Goal: Information Seeking & Learning: Learn about a topic

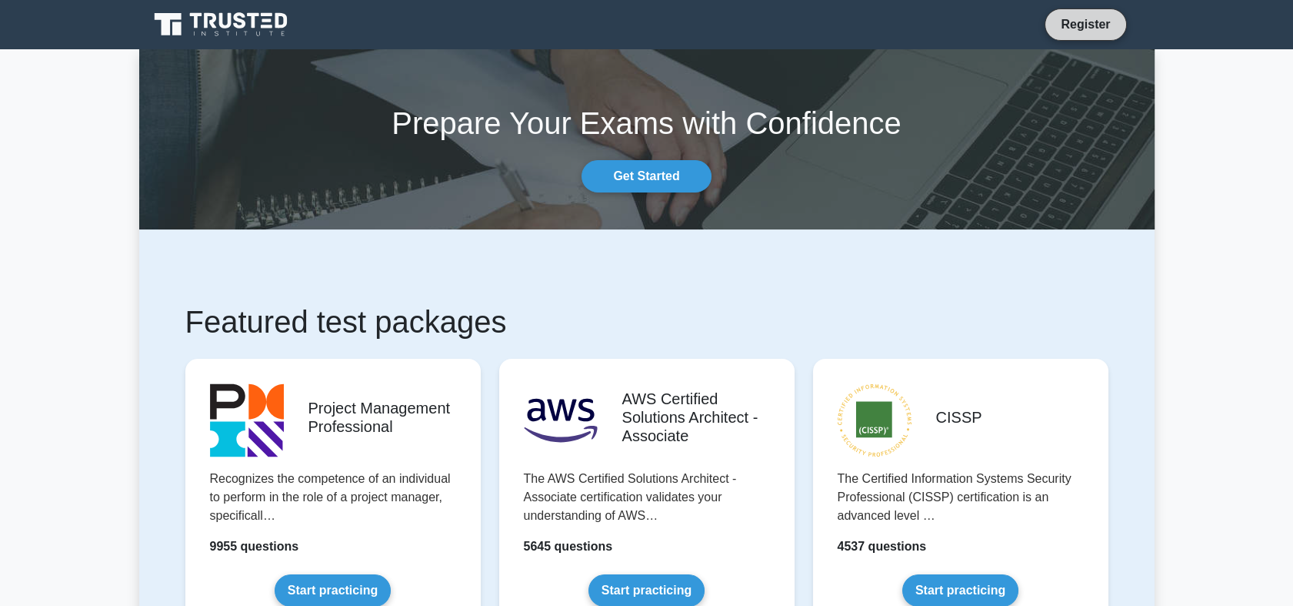
click at [1091, 25] on link "Register" at bounding box center [1086, 24] width 68 height 19
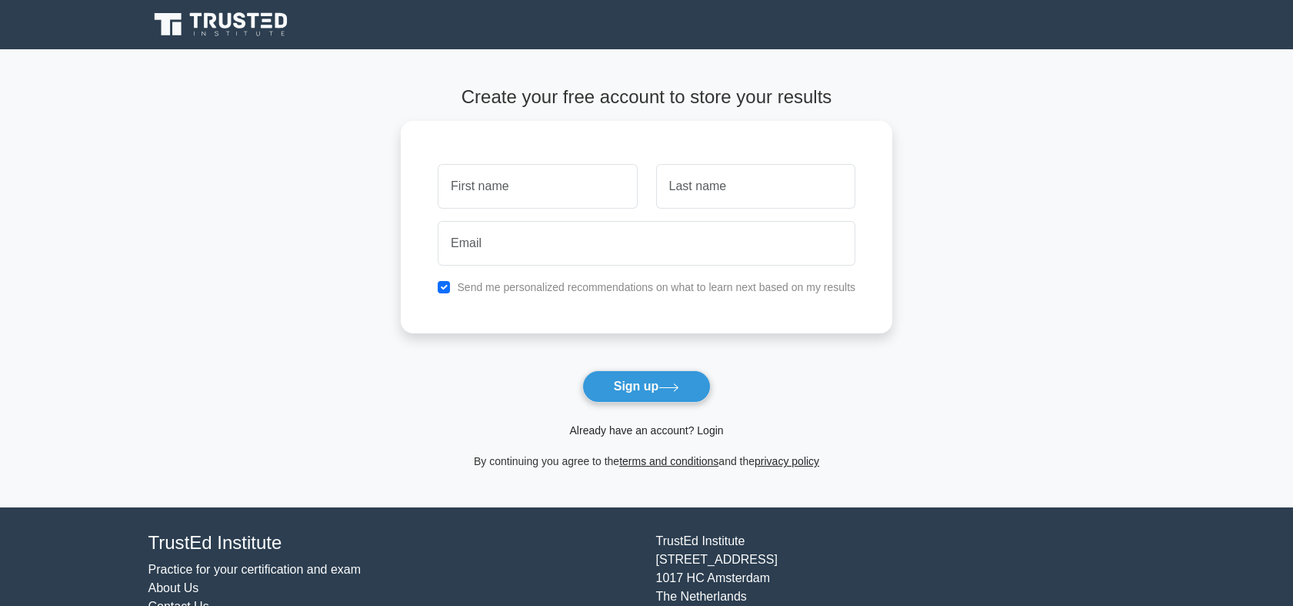
click at [660, 431] on link "Already have an account? Login" at bounding box center [646, 430] width 154 height 12
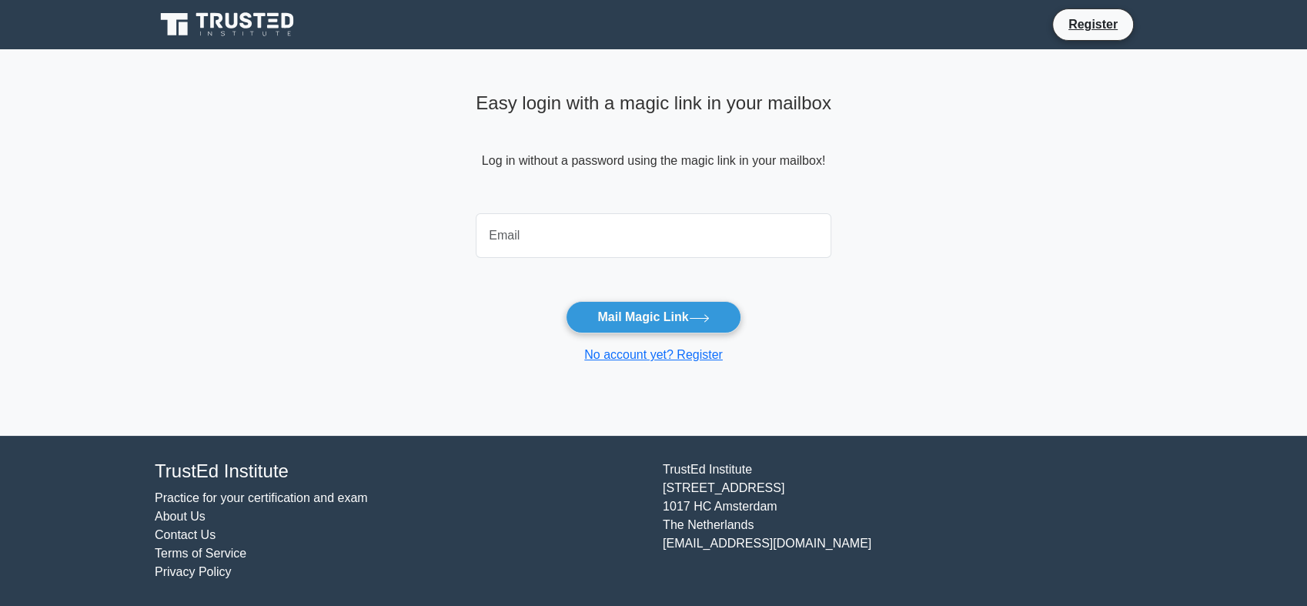
click at [560, 235] on input "email" at bounding box center [653, 235] width 355 height 45
type input "[EMAIL_ADDRESS][DOMAIN_NAME]"
click at [659, 317] on button "Mail Magic Link" at bounding box center [653, 317] width 175 height 32
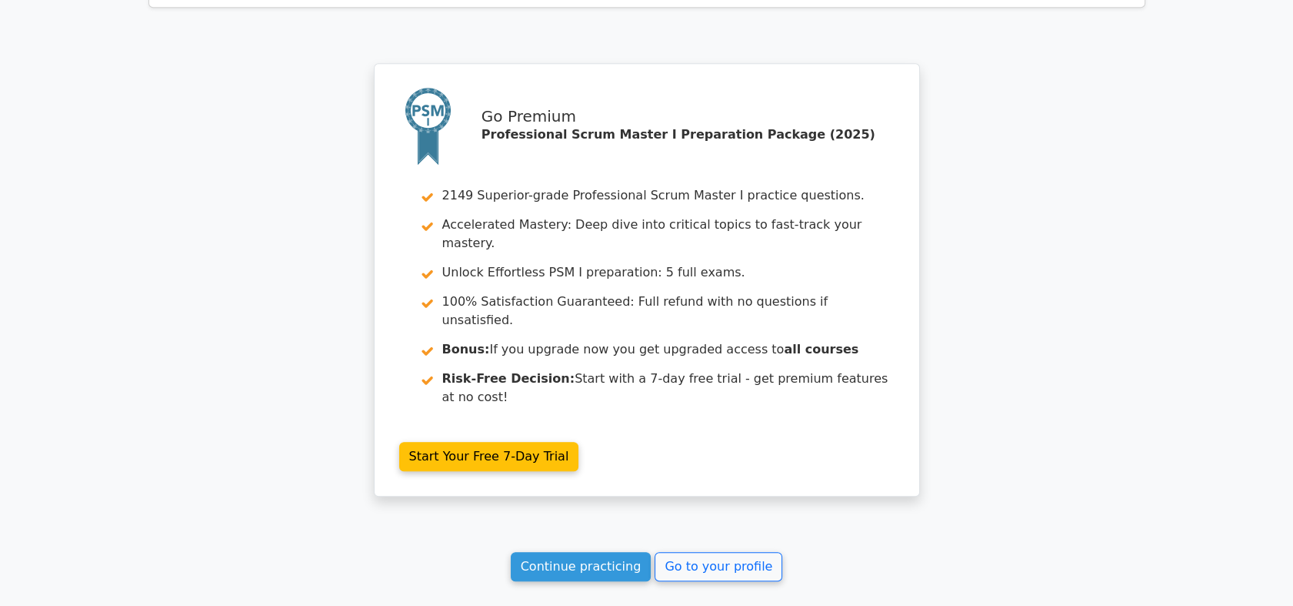
scroll to position [3319, 0]
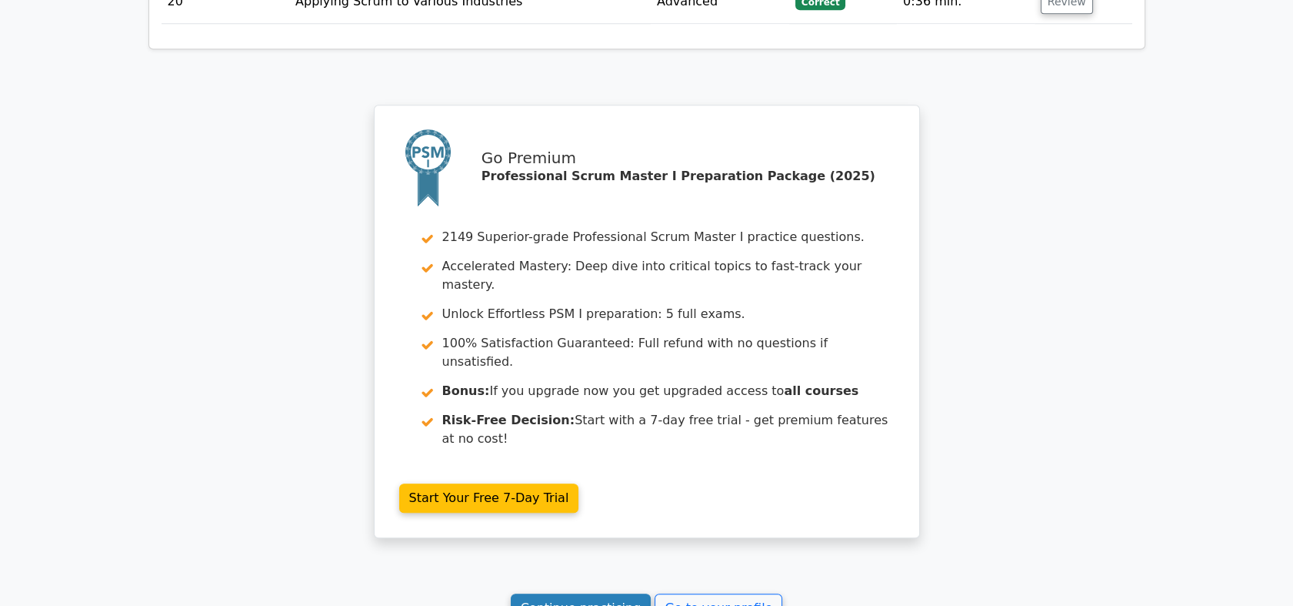
click at [613, 593] on link "Continue practicing" at bounding box center [581, 607] width 141 height 29
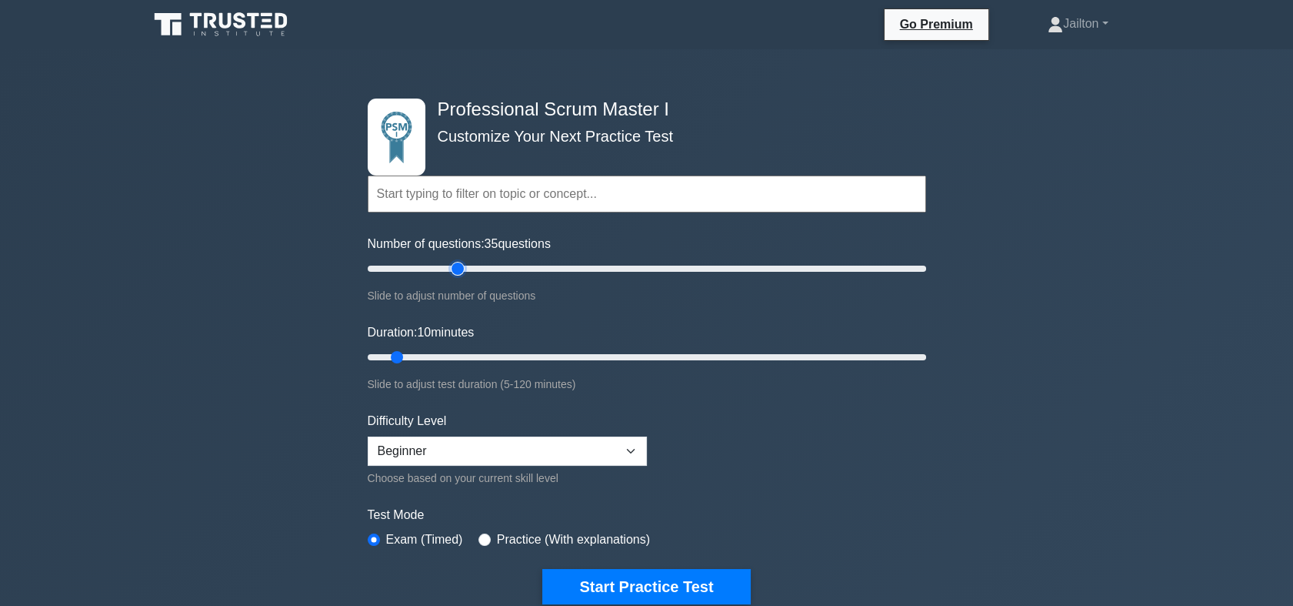
click at [456, 268] on input "Number of questions: 35 questions" at bounding box center [647, 268] width 559 height 18
drag, startPoint x: 448, startPoint y: 266, endPoint x: 431, endPoint y: 265, distance: 17.0
click at [431, 265] on input "Number of questions: 25 questions" at bounding box center [647, 268] width 559 height 18
click at [462, 269] on input "Number of questions: 35 questions" at bounding box center [647, 268] width 559 height 18
type input "30"
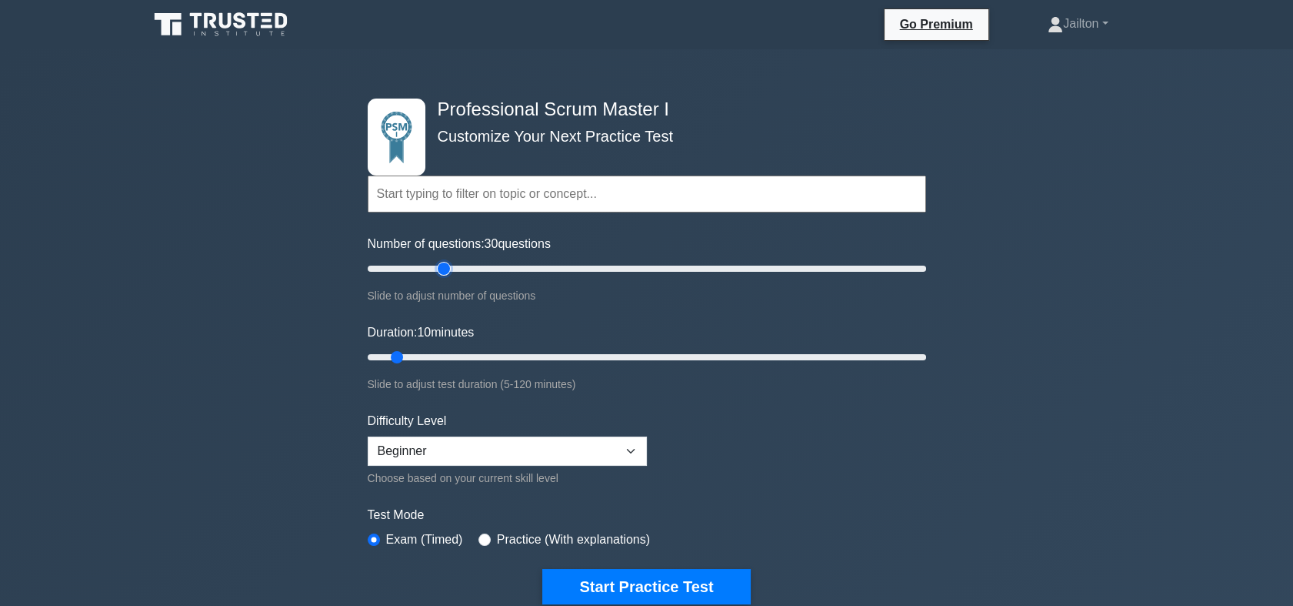
click at [447, 268] on input "Number of questions: 30 questions" at bounding box center [647, 268] width 559 height 18
click at [458, 354] on input "Duration: 10 minutes" at bounding box center [647, 357] width 559 height 18
click at [471, 352] on input "Duration: 25 minutes" at bounding box center [647, 357] width 559 height 18
click at [479, 352] on input "Duration: 25 minutes" at bounding box center [647, 357] width 559 height 18
type input "30"
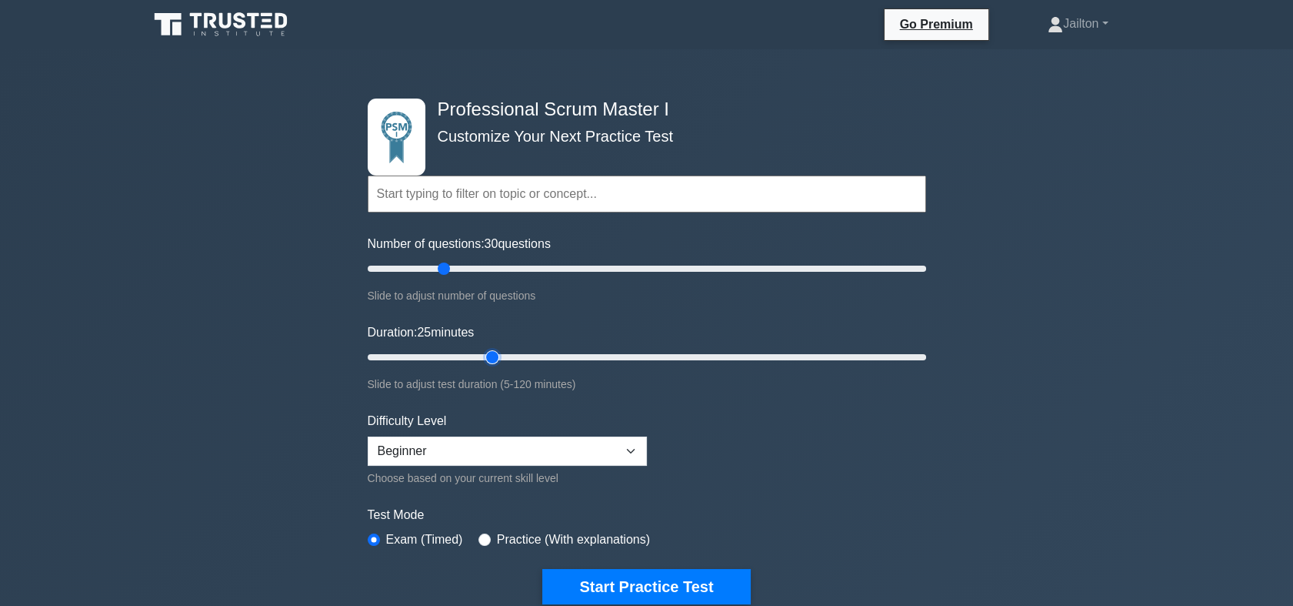
click at [482, 352] on input "Duration: 25 minutes" at bounding box center [647, 357] width 559 height 18
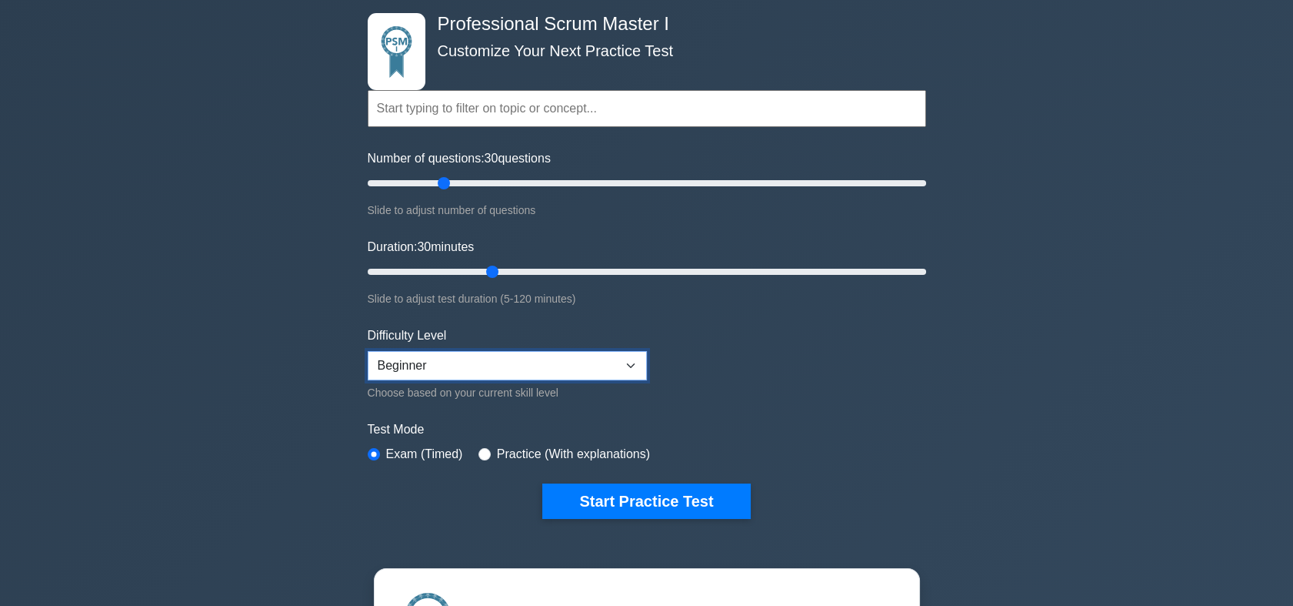
click at [623, 365] on select "Beginner Intermediate Expert" at bounding box center [507, 365] width 279 height 29
select select "expert"
click at [368, 351] on select "Beginner Intermediate Expert" at bounding box center [507, 365] width 279 height 29
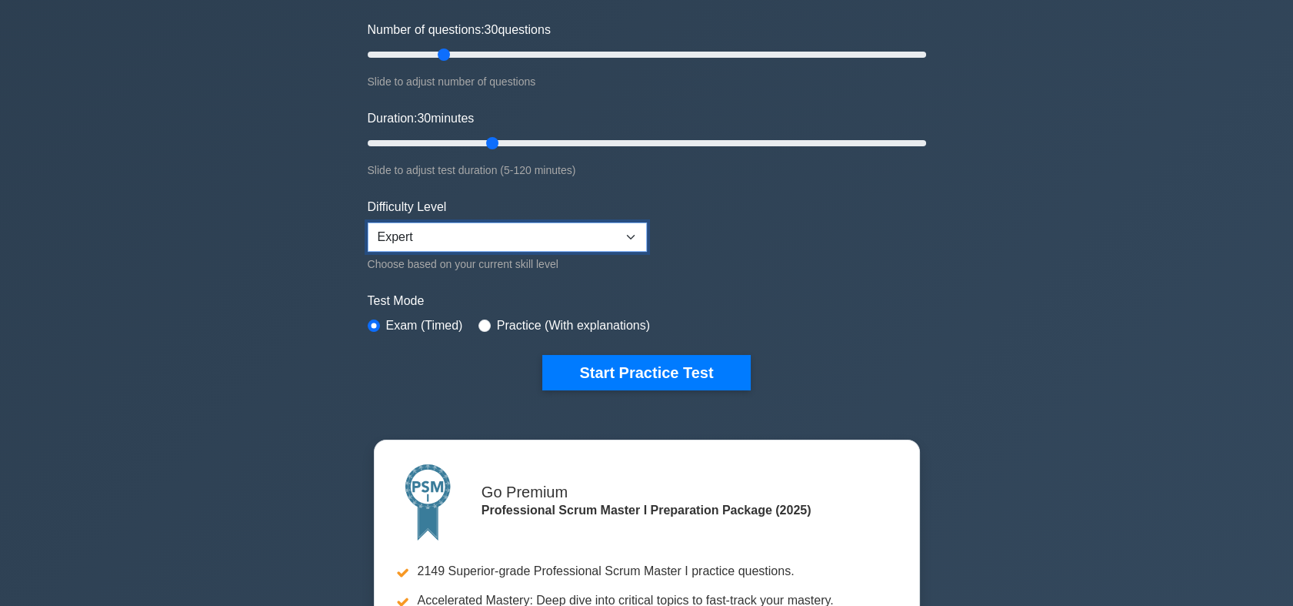
scroll to position [256, 0]
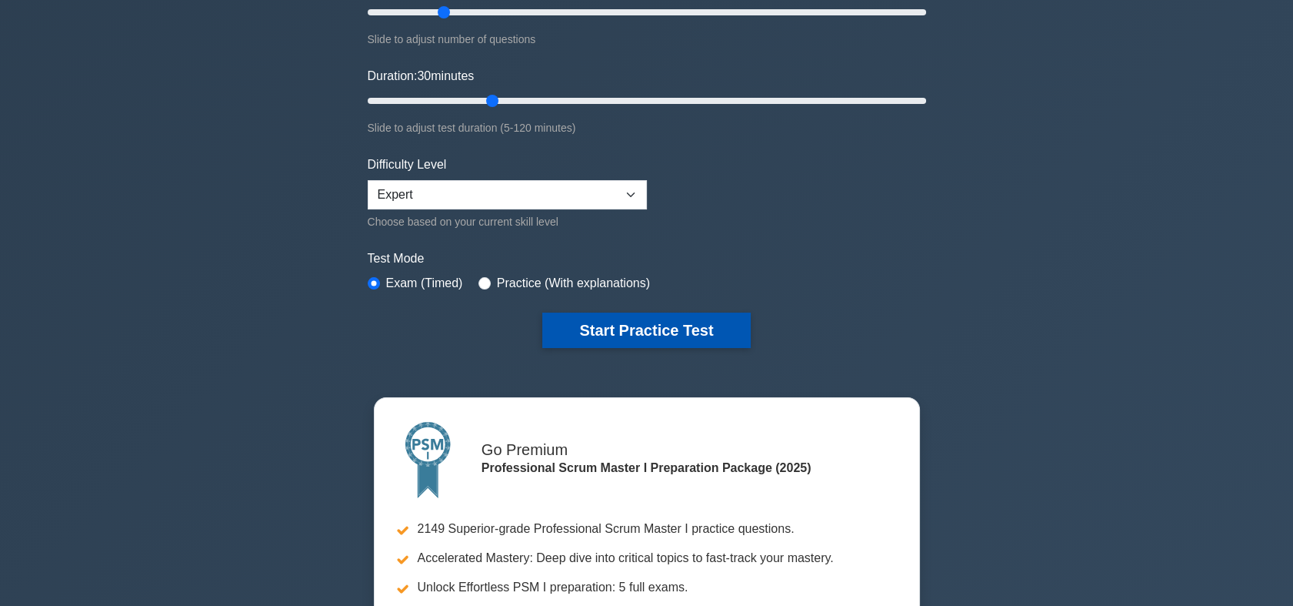
click at [686, 325] on button "Start Practice Test" at bounding box center [646, 329] width 208 height 35
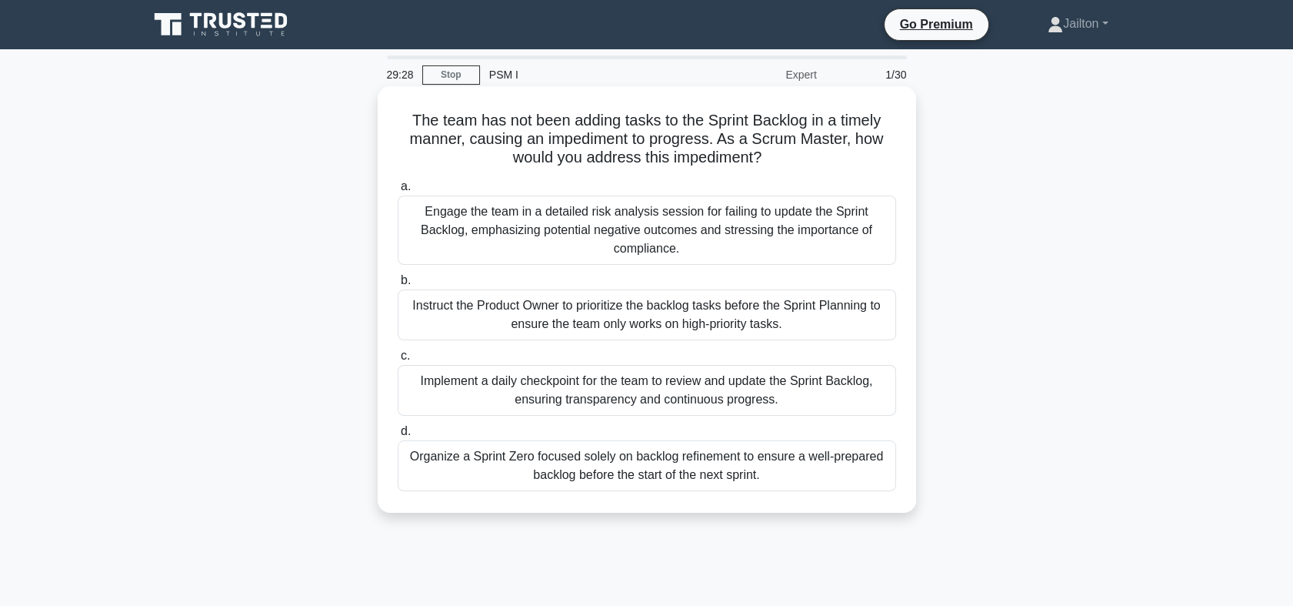
click at [675, 398] on div "Implement a daily checkpoint for the team to review and update the Sprint Backl…" at bounding box center [647, 390] width 499 height 51
click at [398, 361] on input "c. Implement a daily checkpoint for the team to review and update the Sprint Ba…" at bounding box center [398, 356] width 0 height 10
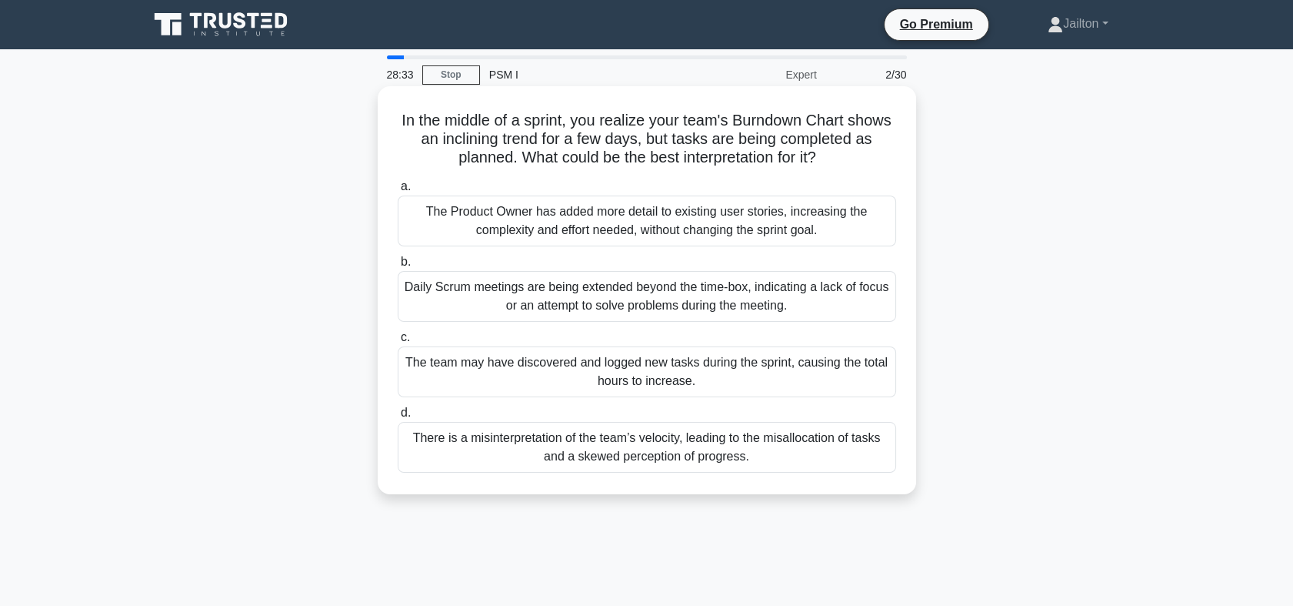
click at [608, 378] on div "The team may have discovered and logged new tasks during the sprint, causing th…" at bounding box center [647, 371] width 499 height 51
click at [398, 342] on input "c. The team may have discovered and logged new tasks during the sprint, causing…" at bounding box center [398, 337] width 0 height 10
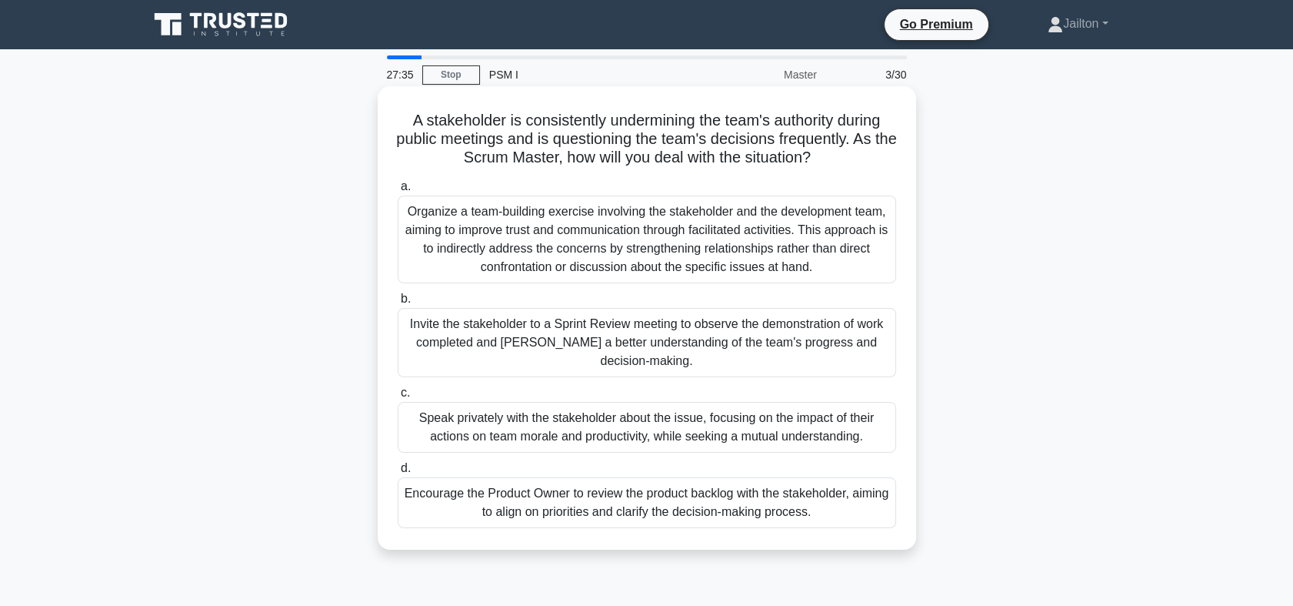
click at [531, 427] on div "Speak privately with the stakeholder about the issue, focusing on the impact of…" at bounding box center [647, 427] width 499 height 51
click at [398, 398] on input "c. Speak privately with the stakeholder about the issue, focusing on the impact…" at bounding box center [398, 393] width 0 height 10
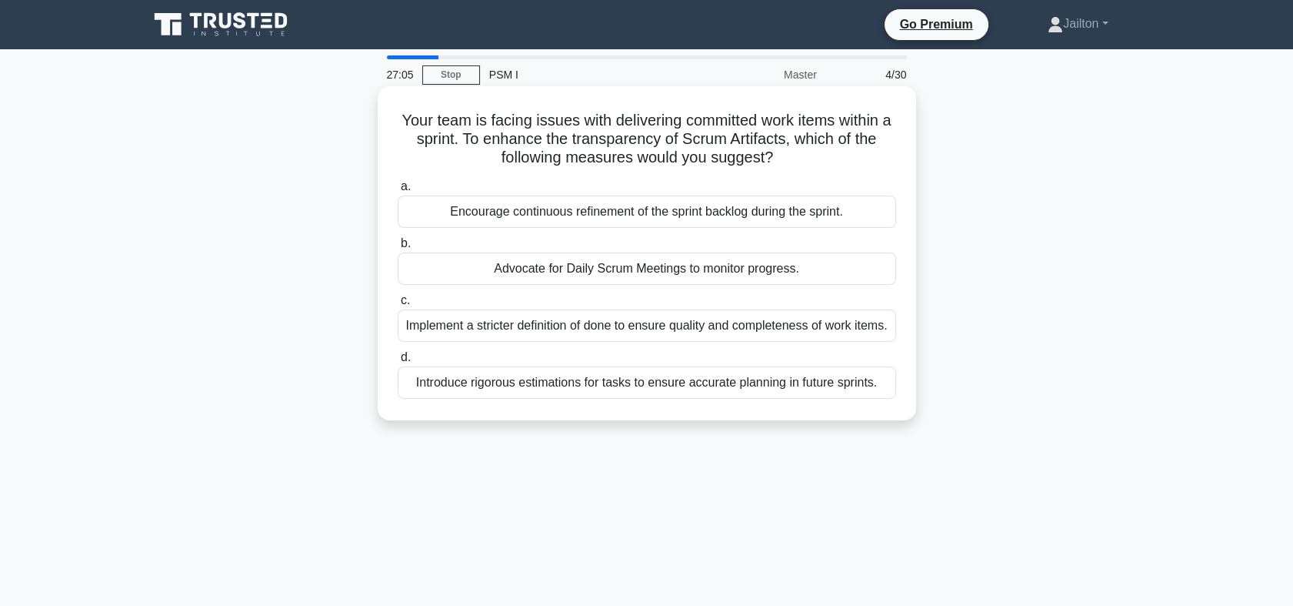
click at [565, 275] on div "Advocate for Daily Scrum Meetings to monitor progress." at bounding box center [647, 268] width 499 height 32
click at [398, 249] on input "b. Advocate for Daily Scrum Meetings to monitor progress." at bounding box center [398, 244] width 0 height 10
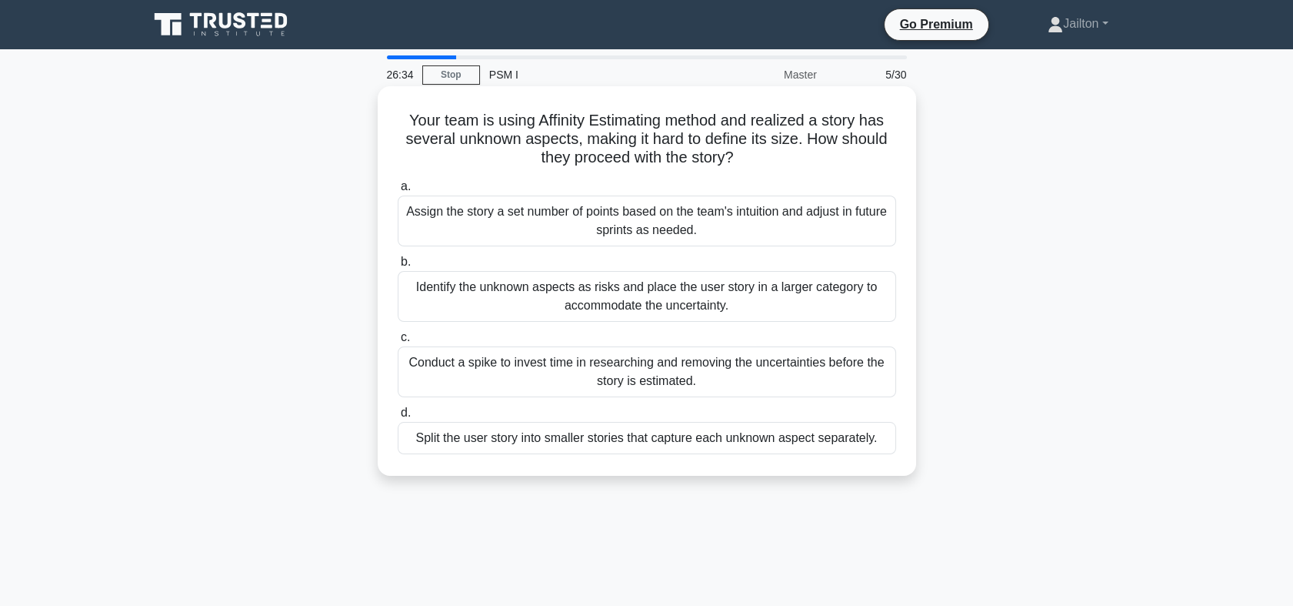
click at [582, 372] on div "Conduct a spike to invest time in researching and removing the uncertainties be…" at bounding box center [647, 371] width 499 height 51
click at [398, 342] on input "c. Conduct a spike to invest time in researching and removing the uncertainties…" at bounding box center [398, 337] width 0 height 10
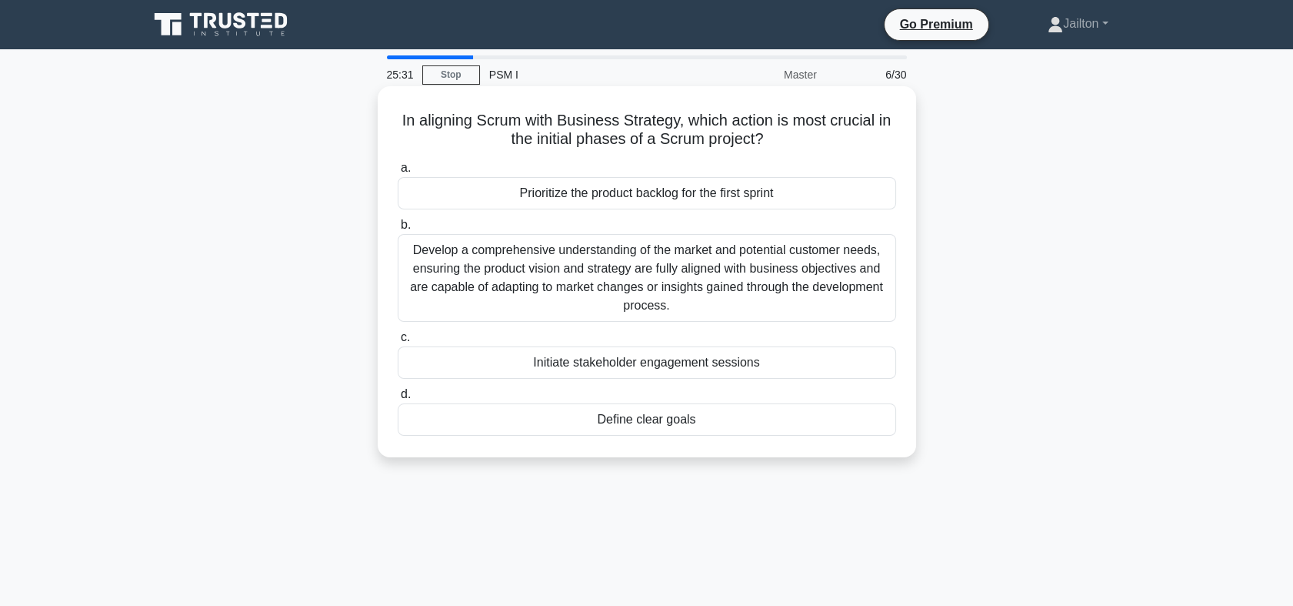
click at [675, 359] on div "Initiate stakeholder engagement sessions" at bounding box center [647, 362] width 499 height 32
click at [398, 342] on input "c. Initiate stakeholder engagement sessions" at bounding box center [398, 337] width 0 height 10
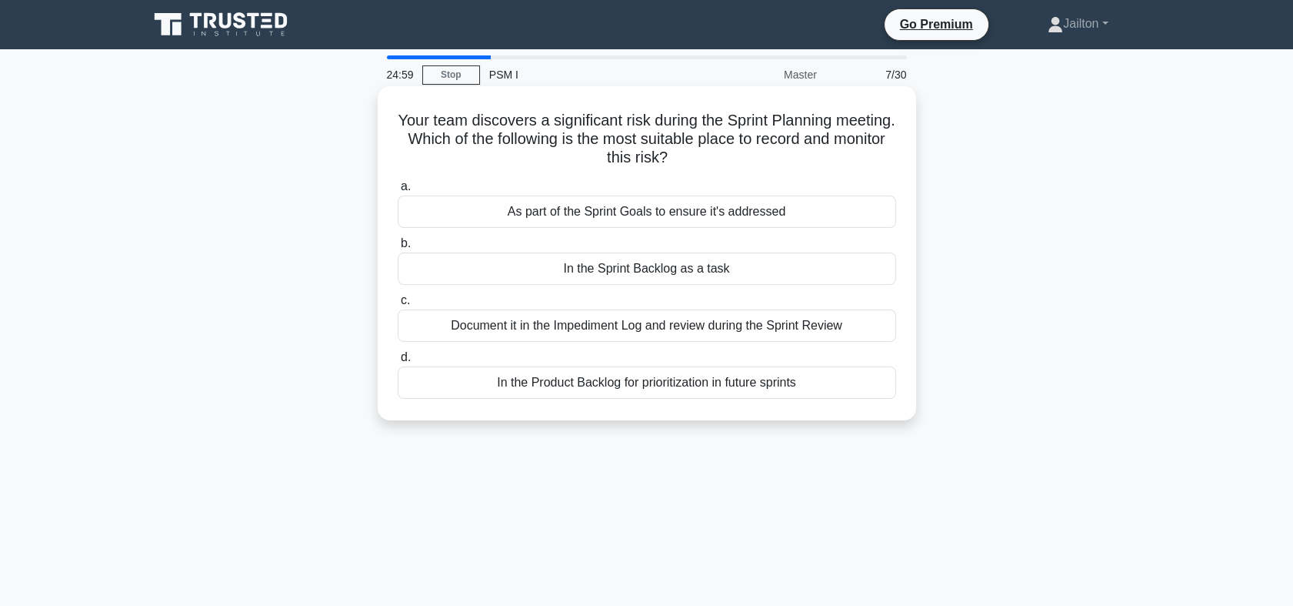
click at [621, 271] on div "In the Sprint Backlog as a task" at bounding box center [647, 268] width 499 height 32
click at [398, 249] on input "b. In the Sprint Backlog as a task" at bounding box center [398, 244] width 0 height 10
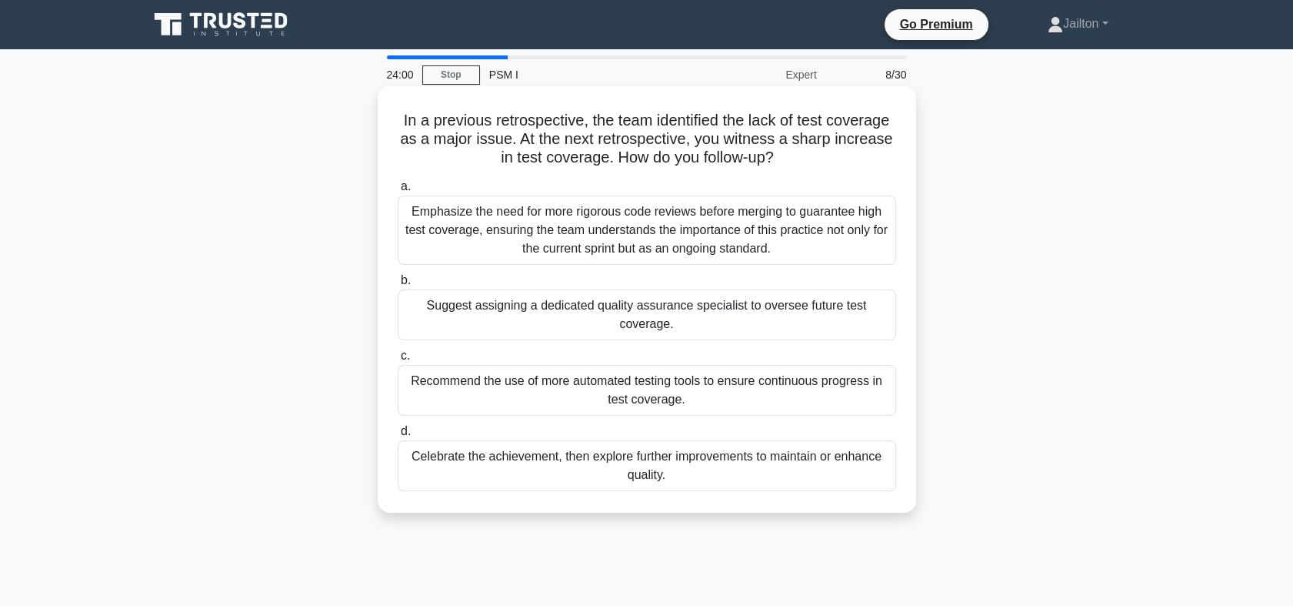
click at [696, 314] on div "Suggest assigning a dedicated quality assurance specialist to oversee future te…" at bounding box center [647, 314] width 499 height 51
click at [398, 285] on input "b. Suggest assigning a dedicated quality assurance specialist to oversee future…" at bounding box center [398, 280] width 0 height 10
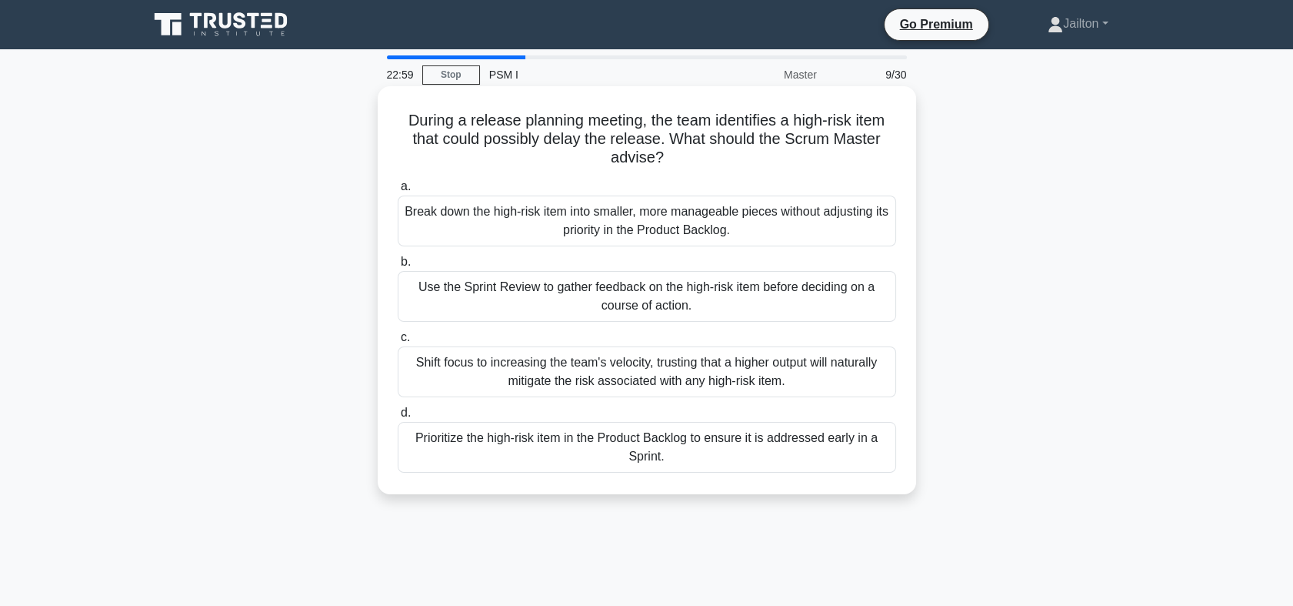
click at [682, 308] on div "Use the Sprint Review to gather feedback on the high-risk item before deciding …" at bounding box center [647, 296] width 499 height 51
click at [398, 267] on input "b. Use the Sprint Review to gather feedback on the high-risk item before decidi…" at bounding box center [398, 262] width 0 height 10
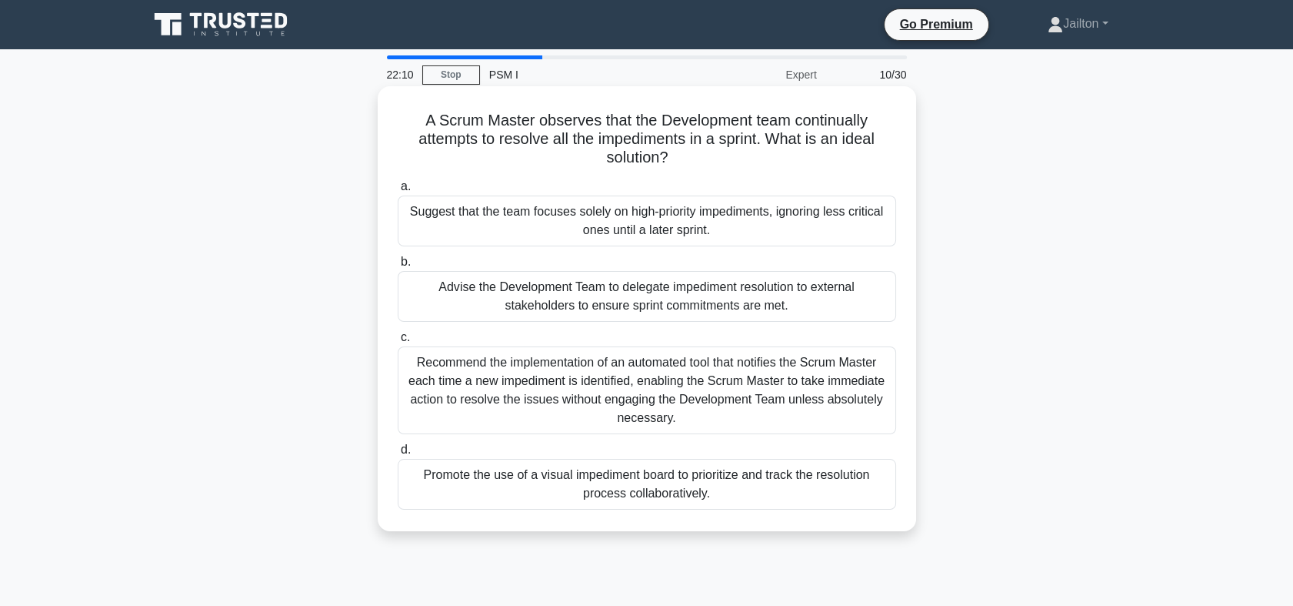
click at [539, 474] on div "Promote the use of a visual impediment board to prioritize and track the resolu…" at bounding box center [647, 484] width 499 height 51
click at [398, 455] on input "d. Promote the use of a visual impediment board to prioritize and track the res…" at bounding box center [398, 450] width 0 height 10
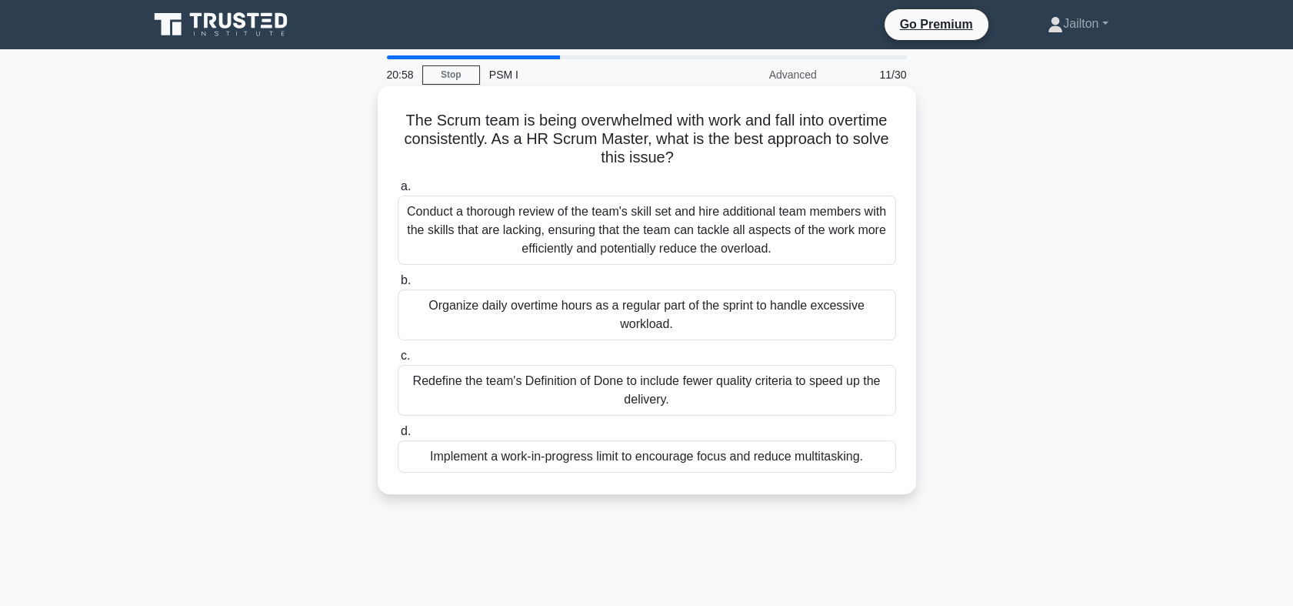
click at [638, 392] on div "Redefine the team's Definition of Done to include fewer quality criteria to spe…" at bounding box center [647, 390] width 499 height 51
click at [398, 361] on input "c. Redefine the team's Definition of Done to include fewer quality criteria to …" at bounding box center [398, 356] width 0 height 10
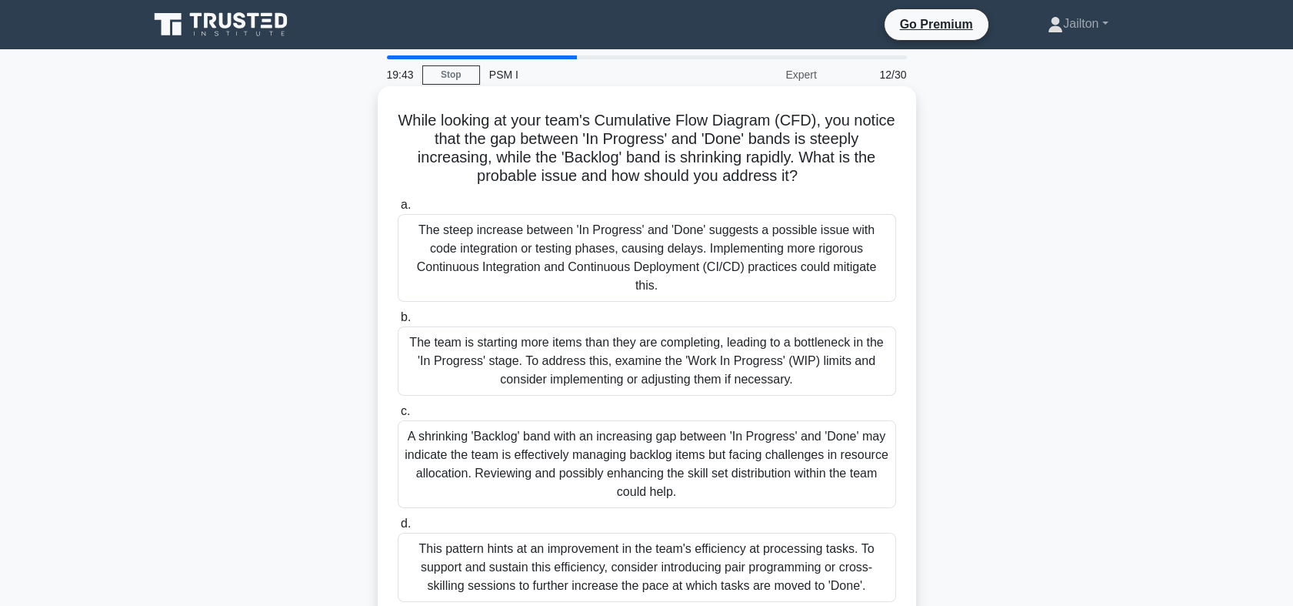
click at [592, 549] on div "This pattern hints at an improvement in the team's efficiency at processing tas…" at bounding box center [647, 566] width 499 height 69
click at [398, 529] on input "d. This pattern hints at an improvement in the team's efficiency at processing …" at bounding box center [398, 524] width 0 height 10
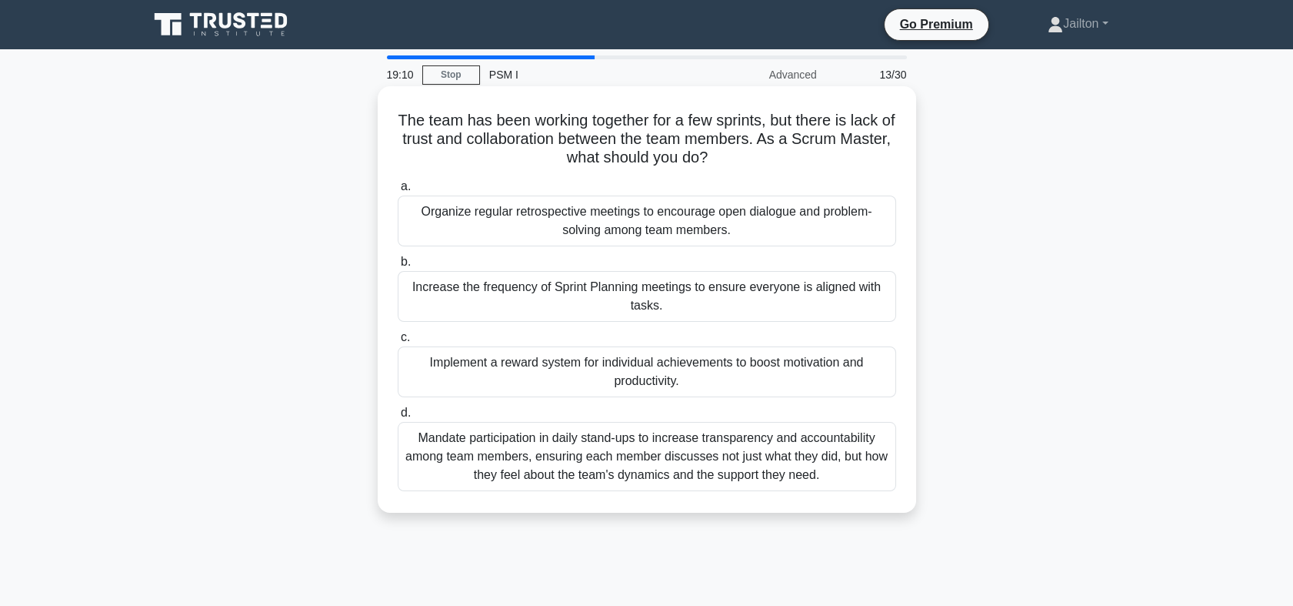
click at [562, 220] on div "Organize regular retrospective meetings to encourage open dialogue and problem-…" at bounding box center [647, 220] width 499 height 51
click at [398, 192] on input "a. Organize regular retrospective meetings to encourage open dialogue and probl…" at bounding box center [398, 187] width 0 height 10
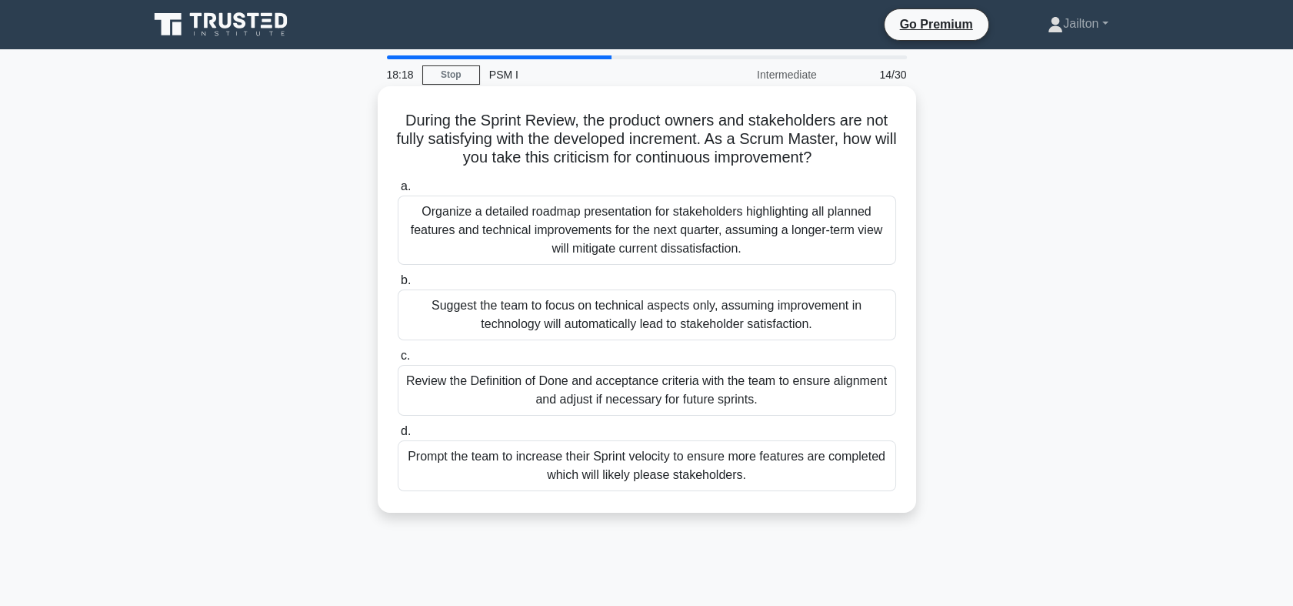
click at [572, 459] on div "Prompt the team to increase their Sprint velocity to ensure more features are c…" at bounding box center [647, 465] width 499 height 51
click at [398, 436] on input "d. Prompt the team to increase their Sprint velocity to ensure more features ar…" at bounding box center [398, 431] width 0 height 10
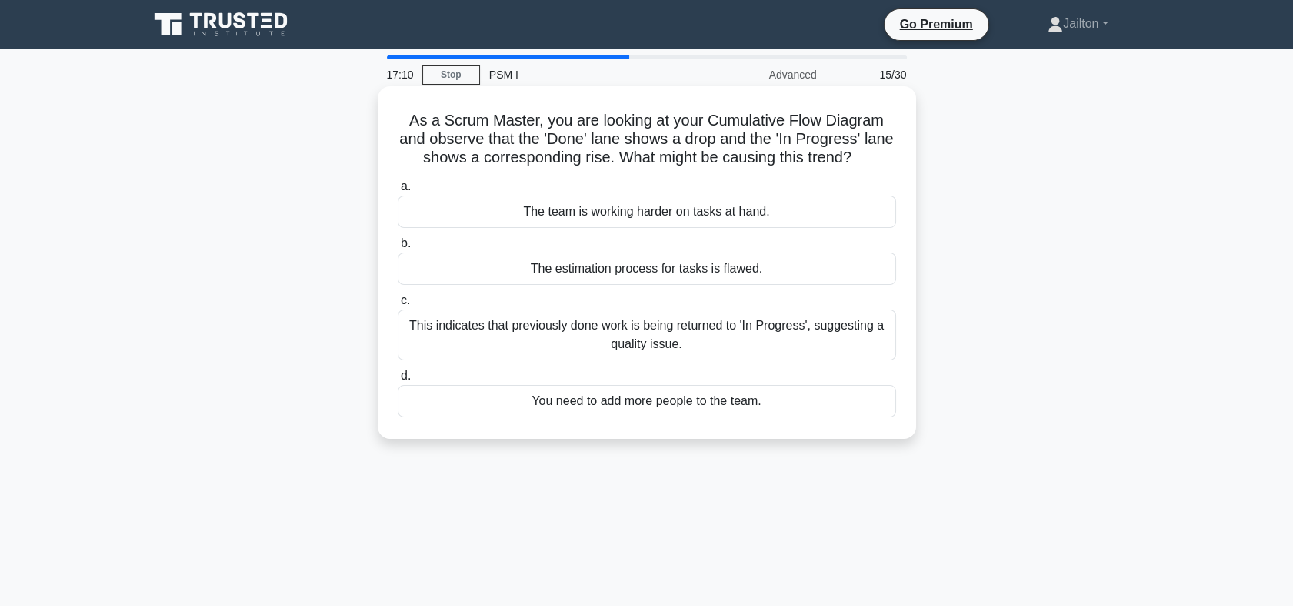
click at [640, 212] on div "The team is working harder on tasks at hand." at bounding box center [647, 211] width 499 height 32
click at [398, 192] on input "a. The team is working harder on tasks at hand." at bounding box center [398, 187] width 0 height 10
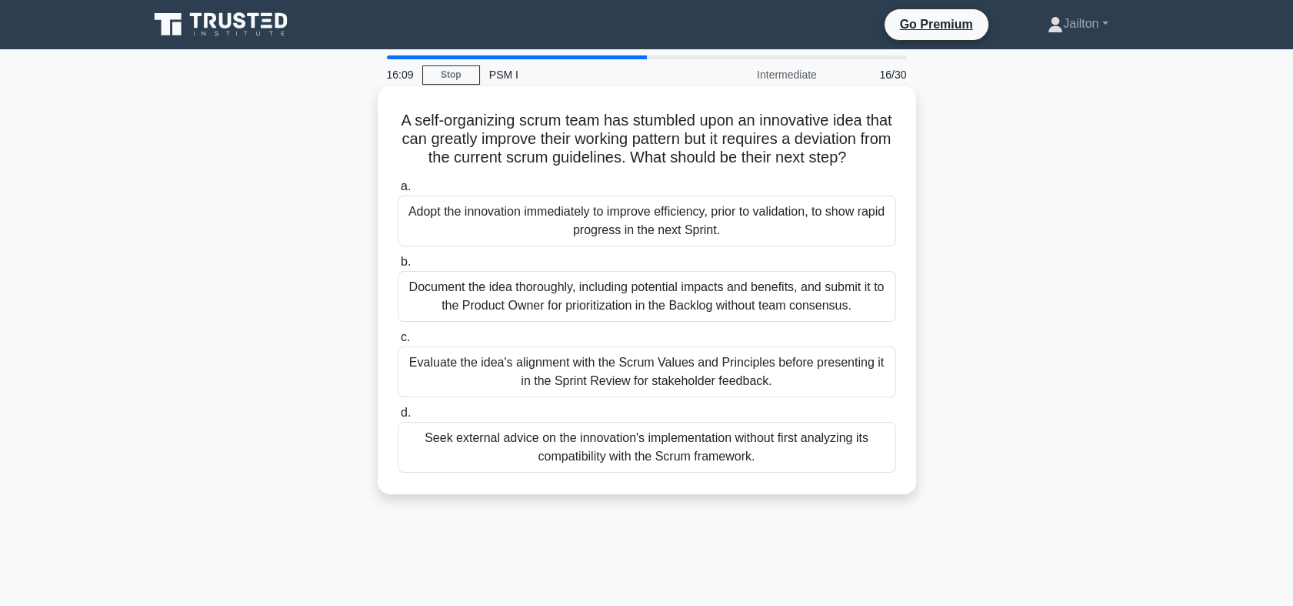
click at [665, 397] on div "Evaluate the idea's alignment with the Scrum Values and Principles before prese…" at bounding box center [647, 371] width 499 height 51
click at [398, 342] on input "c. Evaluate the idea's alignment with the Scrum Values and Principles before pr…" at bounding box center [398, 337] width 0 height 10
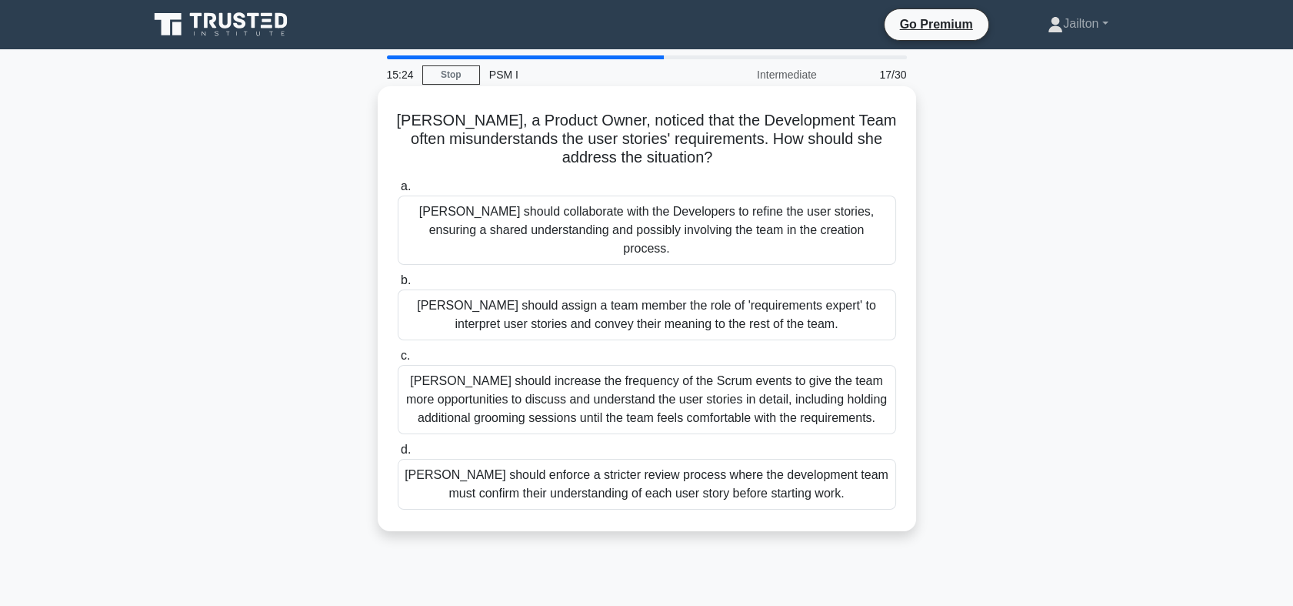
click at [564, 221] on div "[PERSON_NAME] should collaborate with the Developers to refine the user stories…" at bounding box center [647, 229] width 499 height 69
click at [398, 192] on input "a. [PERSON_NAME] should collaborate with the Developers to refine the user stor…" at bounding box center [398, 187] width 0 height 10
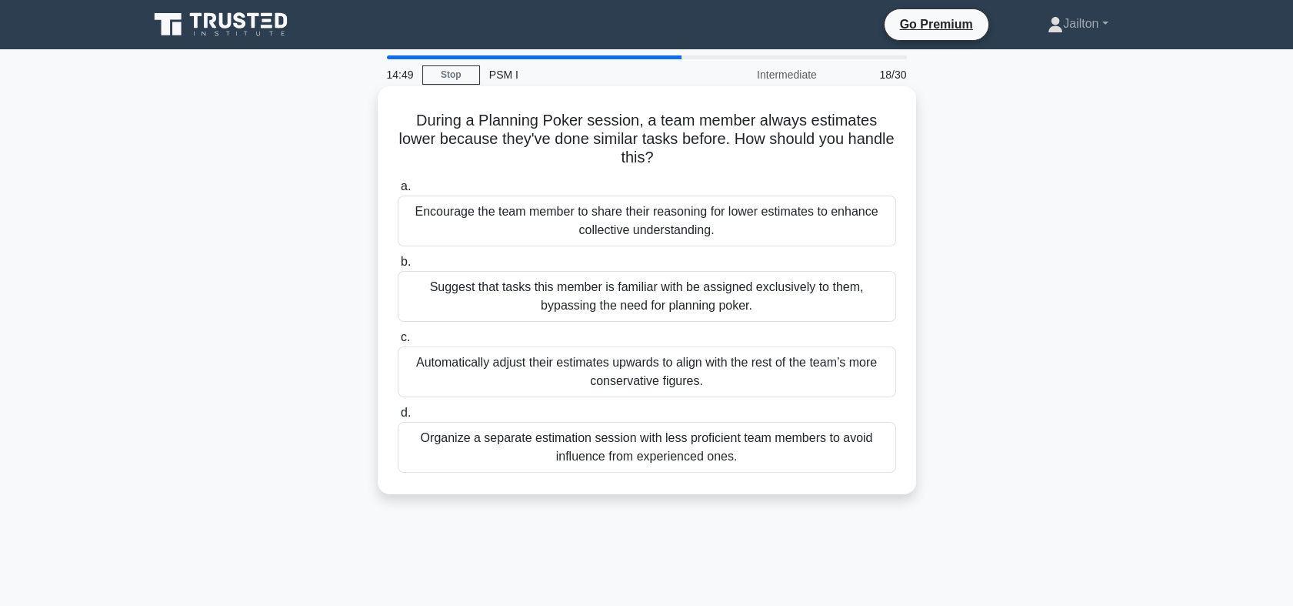
click at [699, 205] on div "Encourage the team member to share their reasoning for lower estimates to enhan…" at bounding box center [647, 220] width 499 height 51
click at [398, 192] on input "a. Encourage the team member to share their reasoning for lower estimates to en…" at bounding box center [398, 187] width 0 height 10
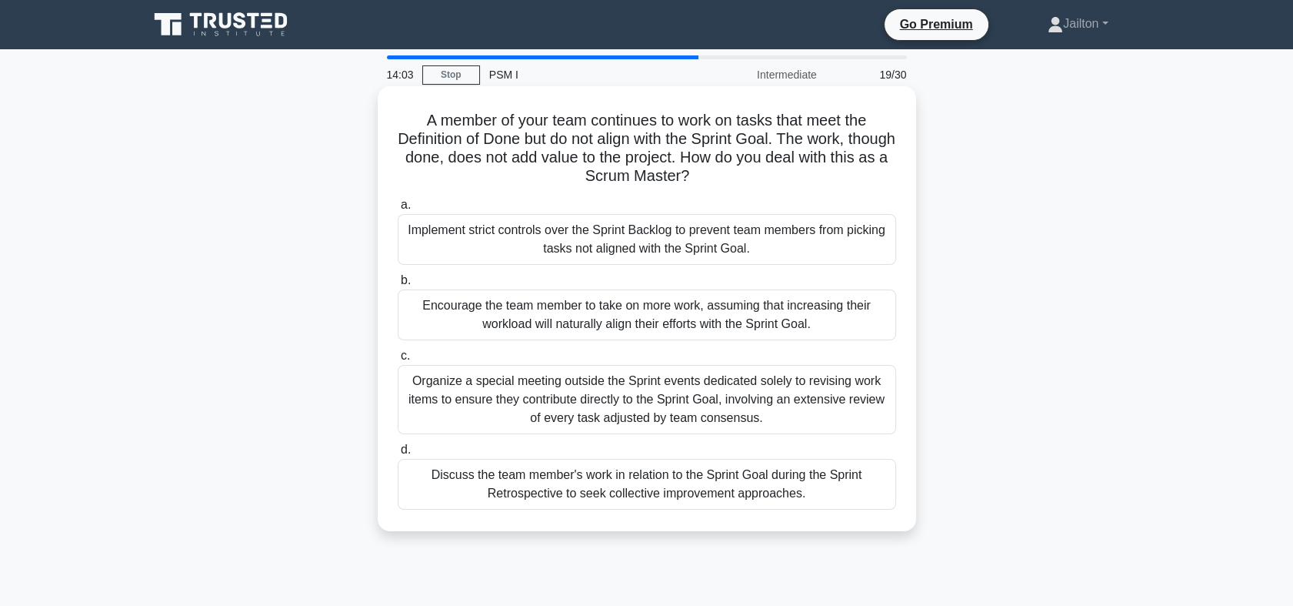
click at [639, 394] on div "Organize a special meeting outside the Sprint events dedicated solely to revisi…" at bounding box center [647, 399] width 499 height 69
click at [398, 361] on input "c. Organize a special meeting outside the Sprint events dedicated solely to rev…" at bounding box center [398, 356] width 0 height 10
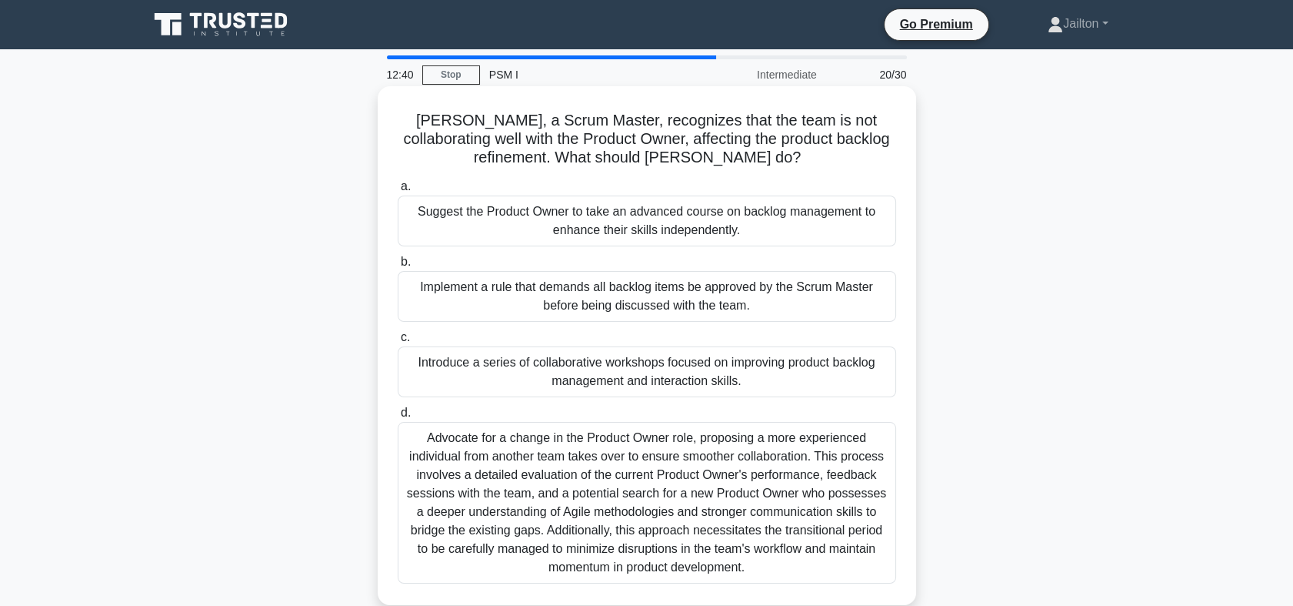
click at [589, 365] on div "Introduce a series of collaborative workshops focused on improving product back…" at bounding box center [647, 371] width 499 height 51
click at [398, 342] on input "c. Introduce a series of collaborative workshops focused on improving product b…" at bounding box center [398, 337] width 0 height 10
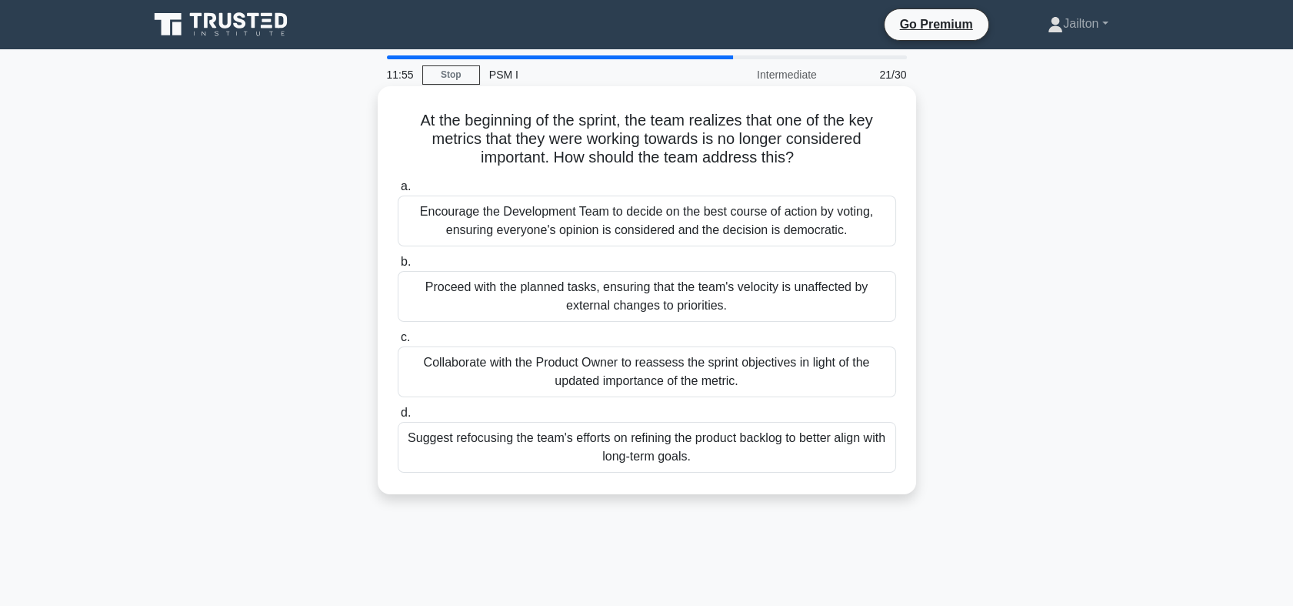
click at [543, 365] on div "Collaborate with the Product Owner to reassess the sprint objectives in light o…" at bounding box center [647, 371] width 499 height 51
click at [398, 342] on input "c. Collaborate with the Product Owner to reassess the sprint objectives in ligh…" at bounding box center [398, 337] width 0 height 10
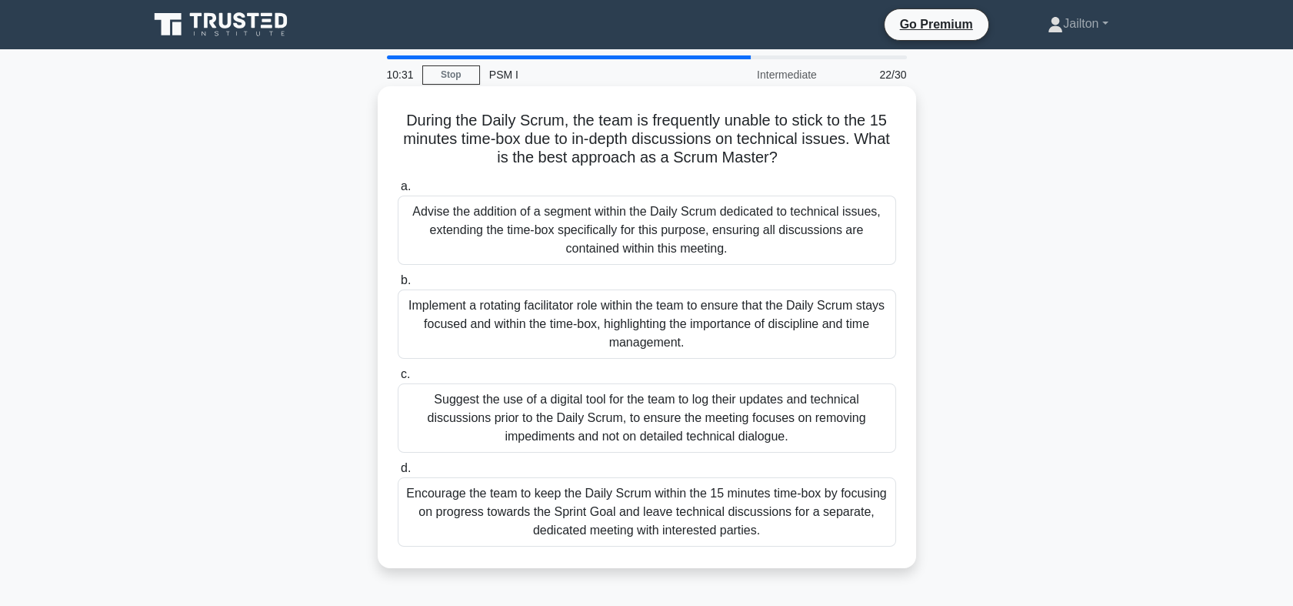
click at [536, 512] on div "Encourage the team to keep the Daily Scrum within the 15 minutes time-box by fo…" at bounding box center [647, 511] width 499 height 69
click at [398, 473] on input "d. Encourage the team to keep the Daily Scrum within the 15 minutes time-box by…" at bounding box center [398, 468] width 0 height 10
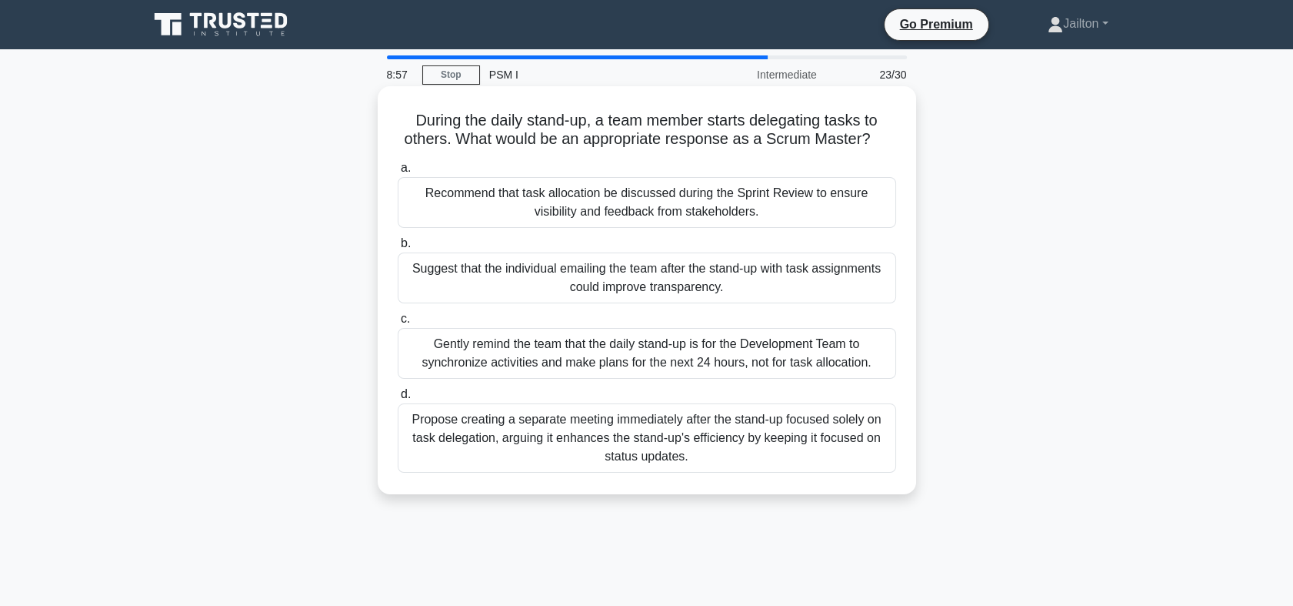
click at [566, 353] on div "Gently remind the team that the daily stand-up is for the Development Team to s…" at bounding box center [647, 353] width 499 height 51
click at [398, 324] on input "c. Gently remind the team that the daily stand-up is for the Development Team t…" at bounding box center [398, 319] width 0 height 10
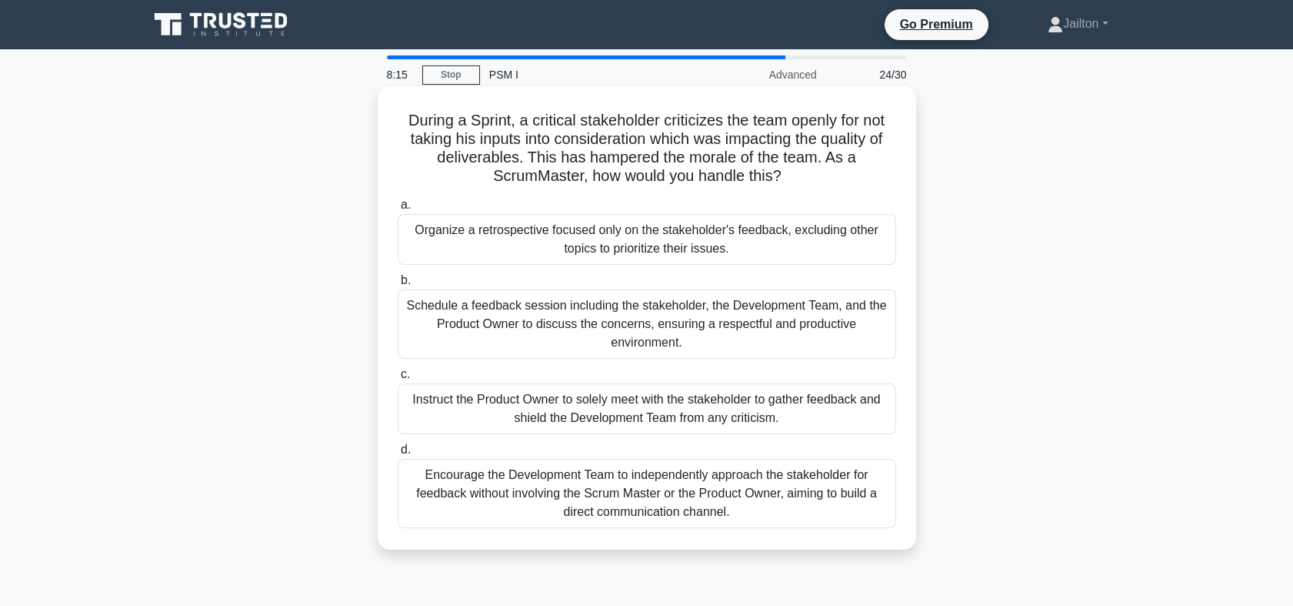
click at [706, 486] on div "Encourage the Development Team to independently approach the stakeholder for fe…" at bounding box center [647, 493] width 499 height 69
click at [398, 455] on input "d. Encourage the Development Team to independently approach the stakeholder for…" at bounding box center [398, 450] width 0 height 10
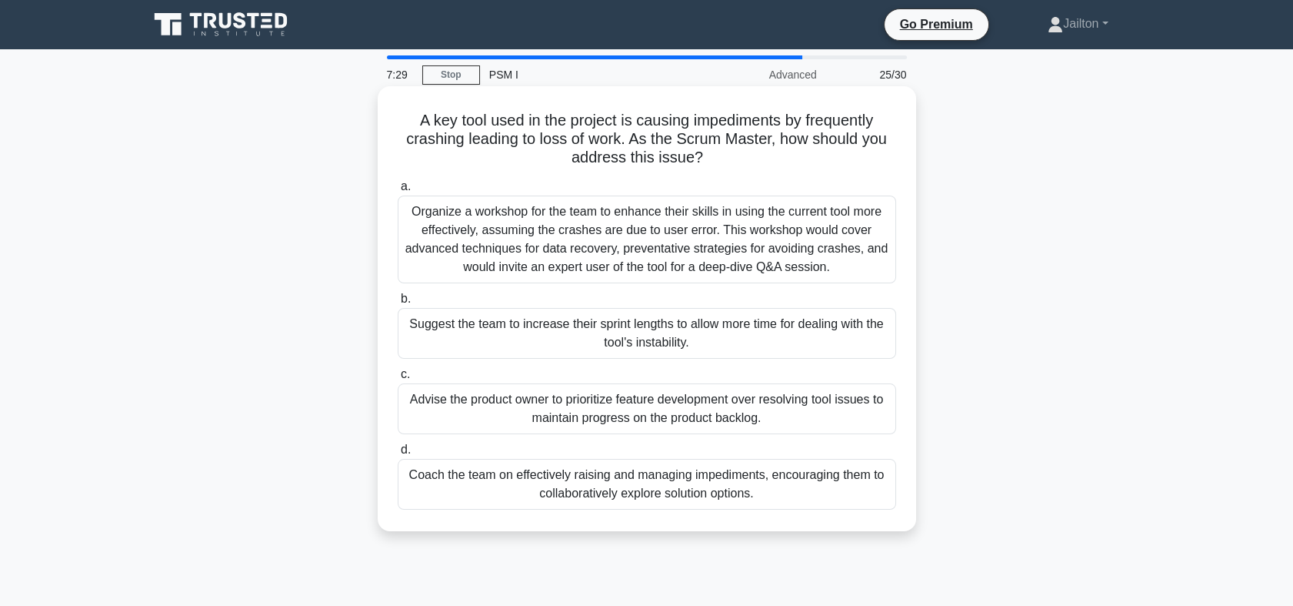
click at [736, 479] on div "Coach the team on effectively raising and managing impediments, encouraging the…" at bounding box center [647, 484] width 499 height 51
click at [398, 455] on input "d. Coach the team on effectively raising and managing impediments, encouraging …" at bounding box center [398, 450] width 0 height 10
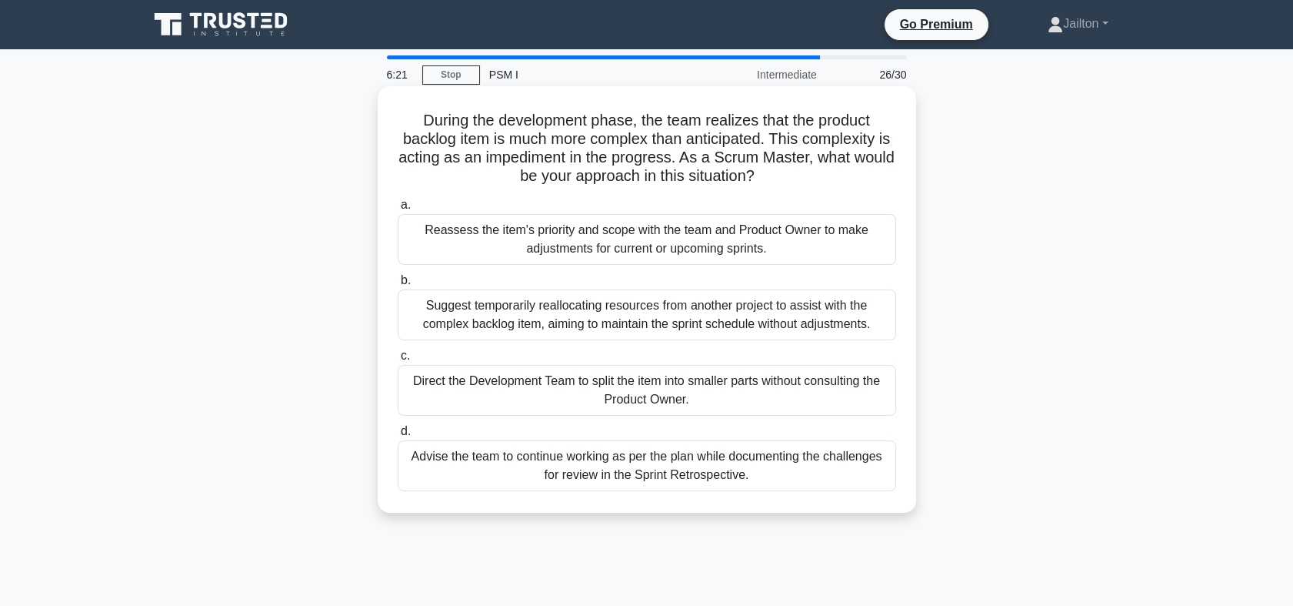
click at [566, 396] on div "Direct the Development Team to split the item into smaller parts without consul…" at bounding box center [647, 390] width 499 height 51
click at [398, 361] on input "c. Direct the Development Team to split the item into smaller parts without con…" at bounding box center [398, 356] width 0 height 10
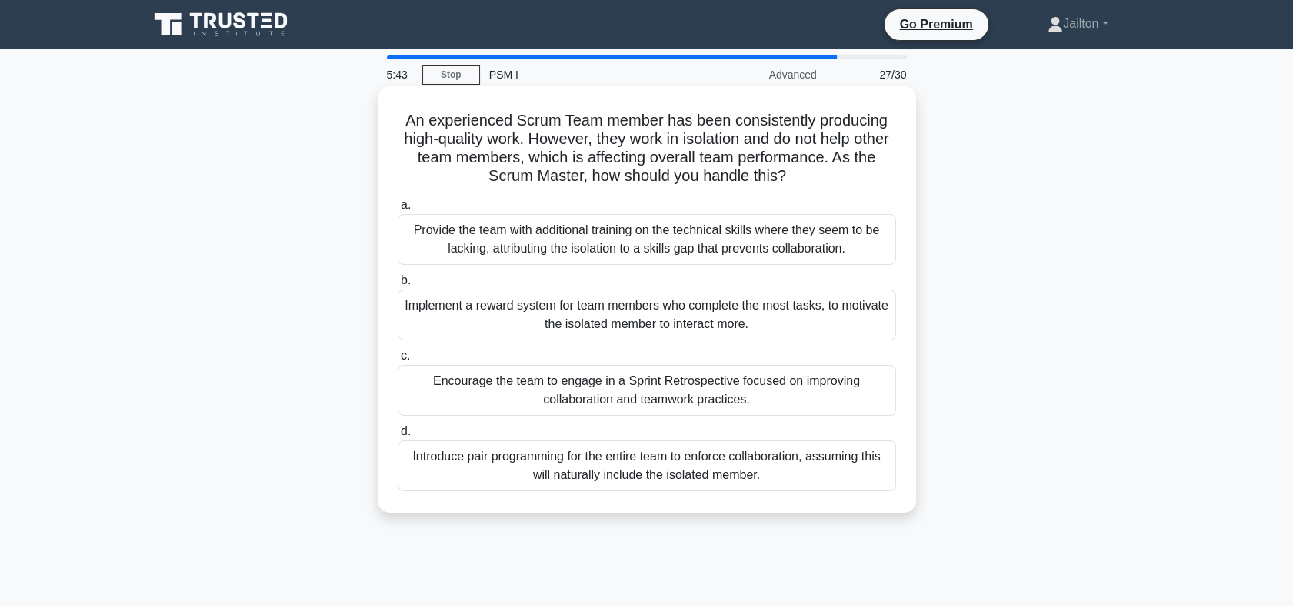
click at [595, 373] on div "Encourage the team to engage in a Sprint Retrospective focused on improving col…" at bounding box center [647, 390] width 499 height 51
click at [398, 361] on input "c. Encourage the team to engage in a Sprint Retrospective focused on improving …" at bounding box center [398, 356] width 0 height 10
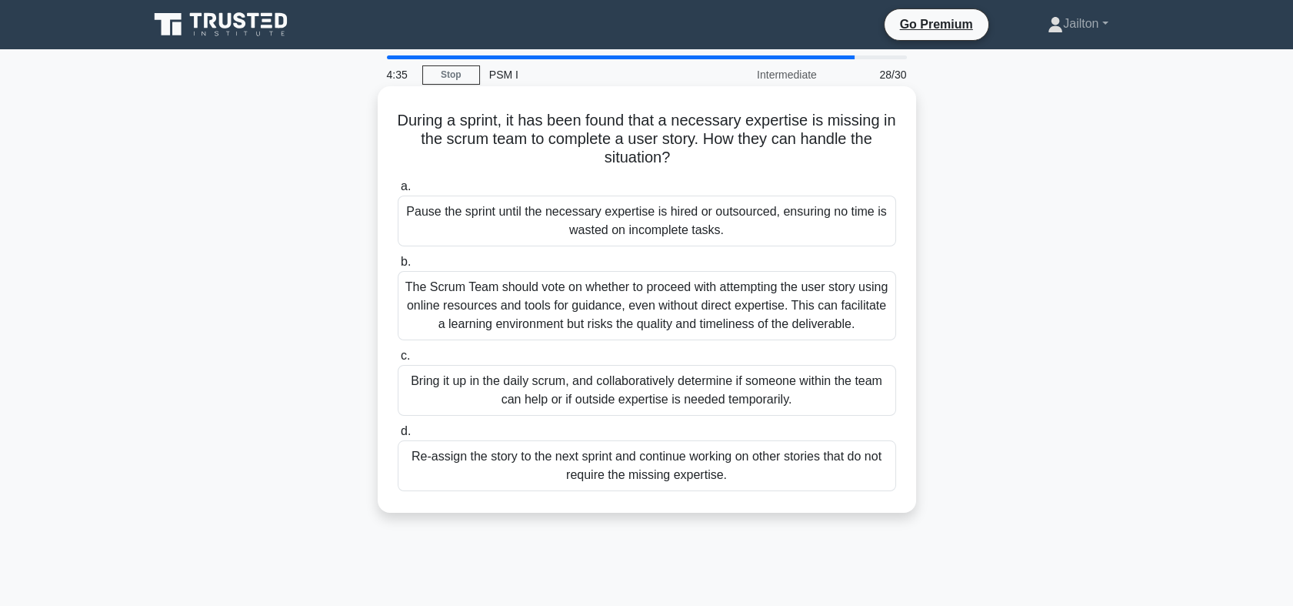
click at [633, 475] on div "Re-assign the story to the next sprint and continue working on other stories th…" at bounding box center [647, 465] width 499 height 51
click at [398, 436] on input "d. Re-assign the story to the next sprint and continue working on other stories…" at bounding box center [398, 431] width 0 height 10
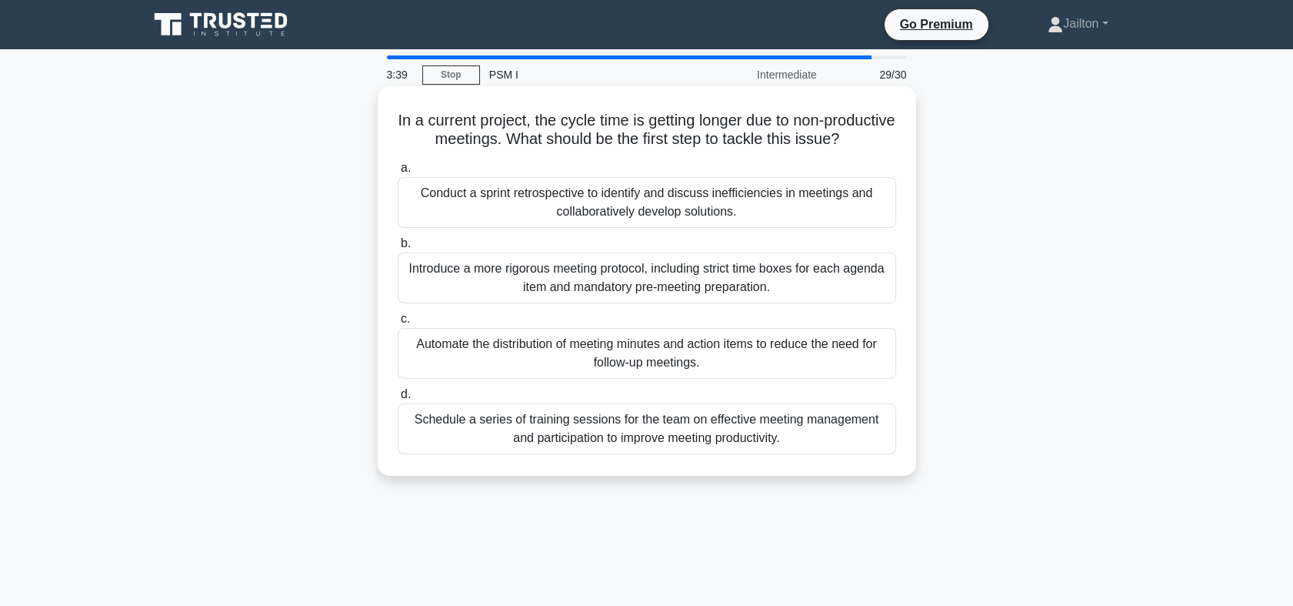
click at [656, 293] on div "Introduce a more rigorous meeting protocol, including strict time boxes for eac…" at bounding box center [647, 277] width 499 height 51
click at [398, 249] on input "b. Introduce a more rigorous meeting protocol, including strict time boxes for …" at bounding box center [398, 244] width 0 height 10
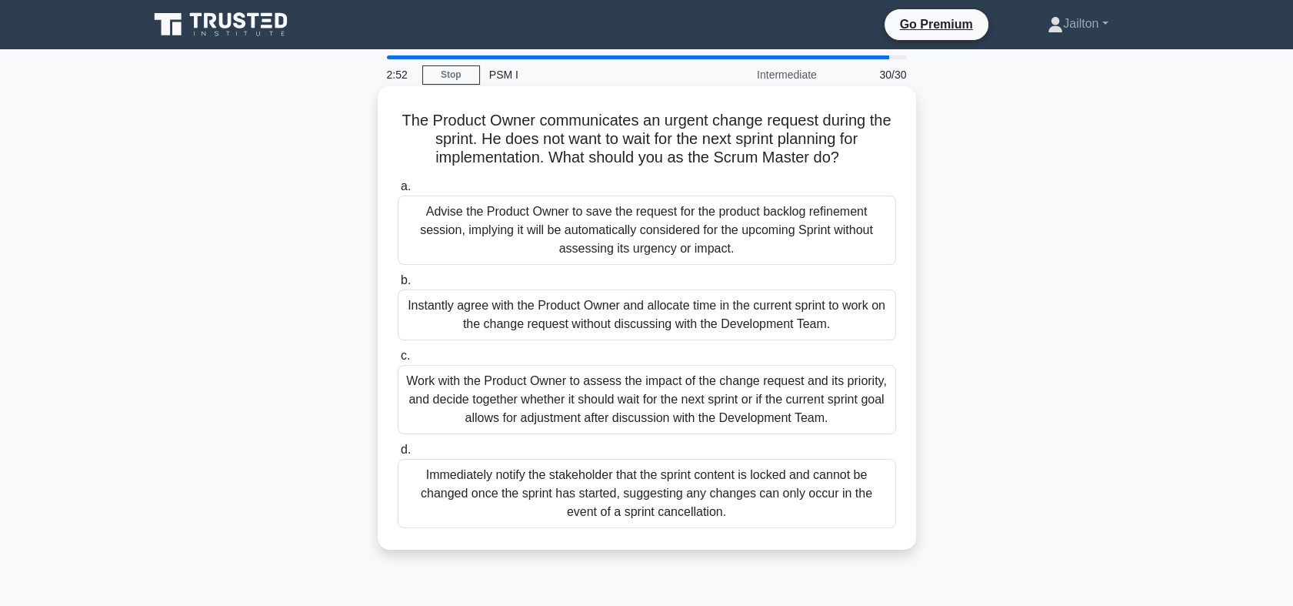
click at [723, 415] on div "Work with the Product Owner to assess the impact of the change request and its …" at bounding box center [647, 399] width 499 height 69
click at [398, 361] on input "c. Work with the Product Owner to assess the impact of the change request and i…" at bounding box center [398, 356] width 0 height 10
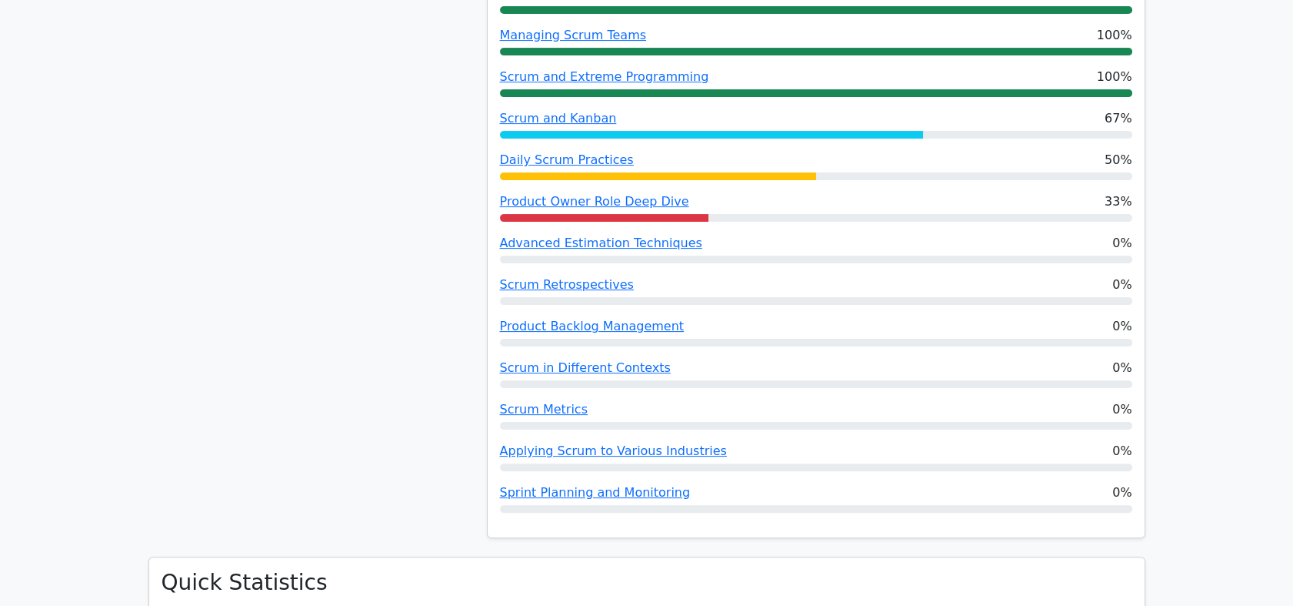
scroll to position [1026, 0]
